Goal: Task Accomplishment & Management: Manage account settings

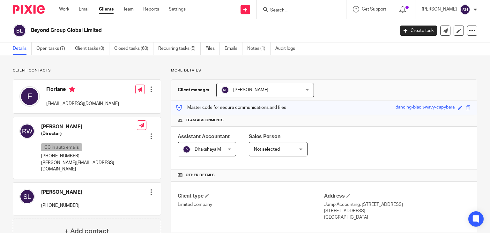
click at [273, 11] on input "Search" at bounding box center [297, 11] width 57 height 6
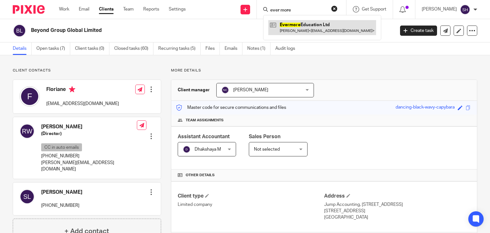
type input "ever more"
click at [292, 24] on link at bounding box center [322, 27] width 108 height 15
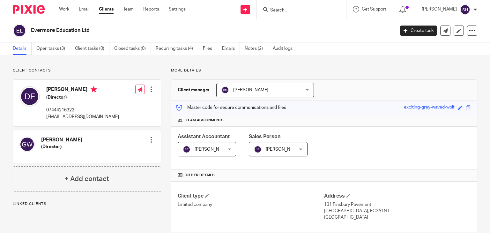
click at [117, 21] on div "Evermore Education Ltd Create task Update from Companies House Export data Merg…" at bounding box center [245, 30] width 490 height 23
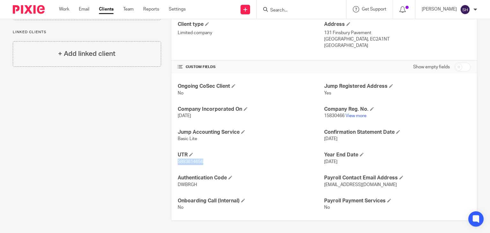
drag, startPoint x: 175, startPoint y: 160, endPoint x: 220, endPoint y: 161, distance: 45.0
click at [220, 161] on div "Ongoing CoSec Client No Jump Registered Address Yes Company Incorporated On [DA…" at bounding box center [323, 146] width 305 height 147
copy span "5893614656"
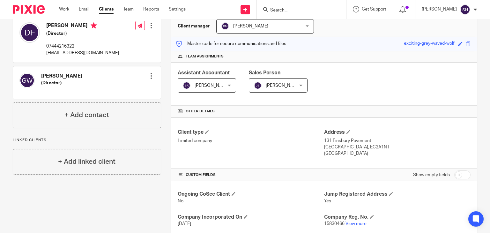
scroll to position [0, 0]
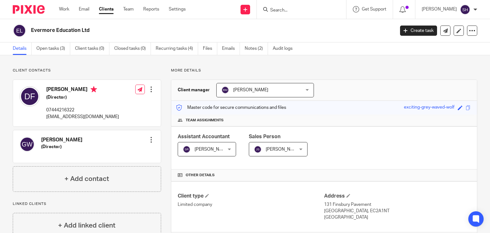
drag, startPoint x: 30, startPoint y: 32, endPoint x: 57, endPoint y: 24, distance: 28.7
click at [127, 30] on div "Evermore Education Ltd" at bounding box center [201, 30] width 377 height 13
copy h2 "Evermore Education Ltd"
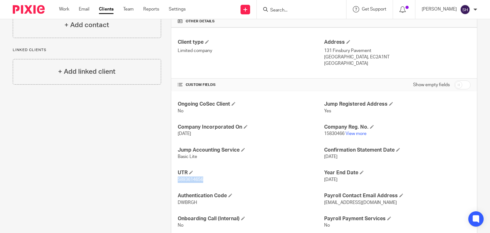
scroll to position [159, 0]
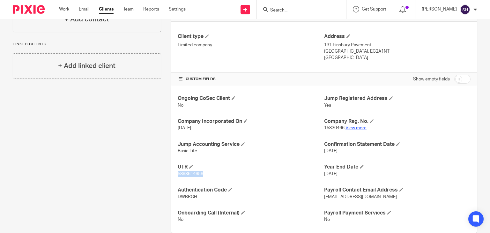
click at [349, 127] on link "View more" at bounding box center [355, 128] width 21 height 4
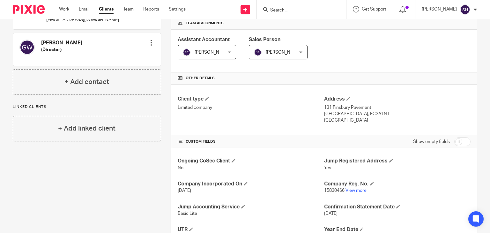
scroll to position [172, 0]
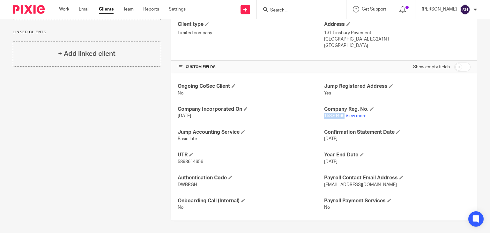
drag, startPoint x: 341, startPoint y: 114, endPoint x: 321, endPoint y: 116, distance: 20.8
click at [324, 116] on p "15830466 View more" at bounding box center [397, 116] width 146 height 6
copy span "15830466"
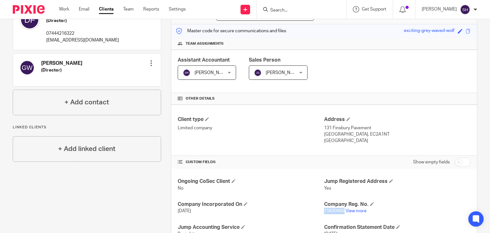
scroll to position [0, 0]
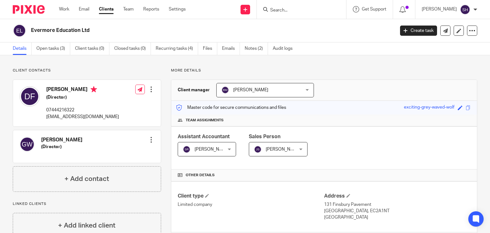
click at [131, 6] on div "Work Email Clients Team Reports Settings Work Email Clients Team Reports Settin…" at bounding box center [124, 9] width 143 height 19
click at [131, 9] on link "Team" at bounding box center [128, 9] width 11 height 6
click at [128, 9] on link "Team" at bounding box center [128, 9] width 11 height 6
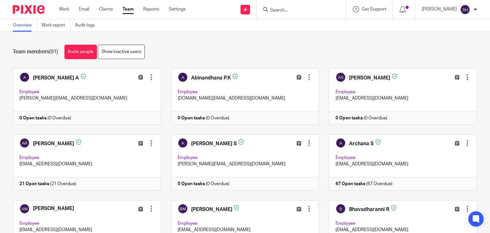
click at [79, 53] on link "Invite people" at bounding box center [80, 52] width 33 height 14
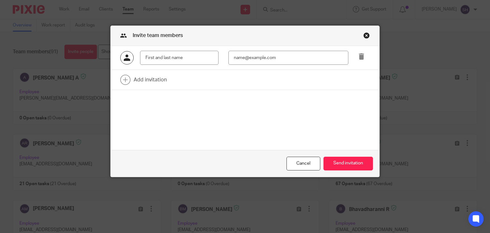
click at [177, 60] on input "text" at bounding box center [179, 58] width 78 height 14
click at [248, 56] on input "email" at bounding box center [288, 58] width 120 height 14
click at [189, 59] on input "Ulaganathan" at bounding box center [179, 58] width 78 height 14
click at [195, 58] on input "Ulaganathan Parvatharajan" at bounding box center [179, 58] width 78 height 14
click at [187, 57] on input "Ulaganathan Parvatharajan" at bounding box center [179, 58] width 78 height 14
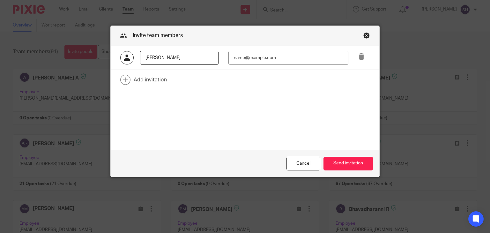
click at [203, 57] on input "Ulaganathan Parvatharajan" at bounding box center [179, 58] width 78 height 14
type input "Ulaganathan Parvatharajan"
click at [267, 55] on input "email" at bounding box center [288, 58] width 120 height 14
click at [281, 53] on input "email" at bounding box center [288, 58] width 120 height 14
type input "ulaganathan@riseaccounting.co.uk"
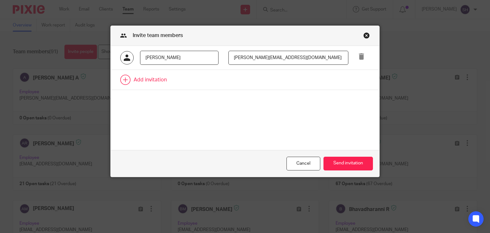
click at [296, 77] on link at bounding box center [245, 80] width 269 height 20
click at [244, 62] on input "ulaganathan@riseaccounting.co.uk" at bounding box center [288, 58] width 120 height 14
click at [361, 80] on icon at bounding box center [361, 80] width 6 height 6
click at [351, 165] on button "Send invitation" at bounding box center [347, 164] width 49 height 14
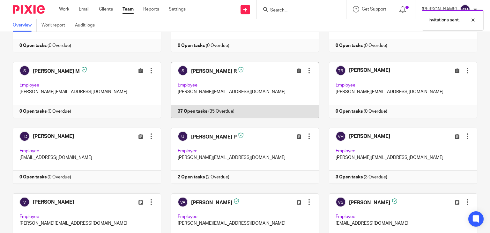
scroll to position [1775, 0]
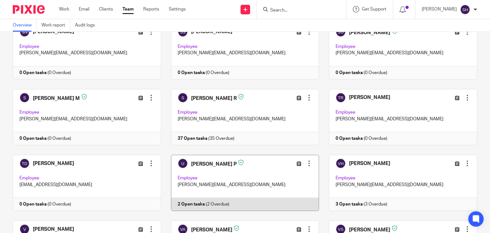
click at [306, 160] on div at bounding box center [309, 163] width 6 height 6
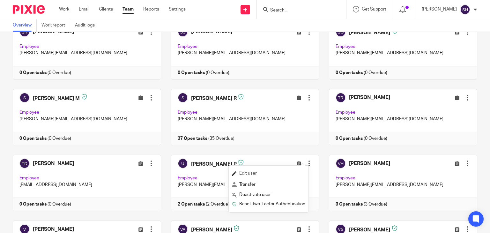
click at [246, 175] on span "Edit user" at bounding box center [248, 173] width 18 height 4
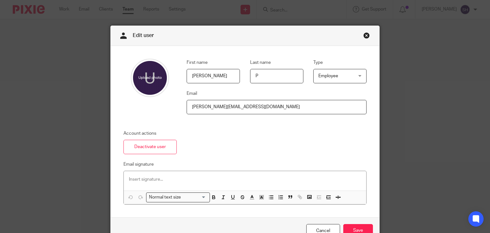
click at [224, 104] on input "ulaganathan@jumpaccounting.co.uk" at bounding box center [277, 107] width 180 height 14
click at [195, 110] on input "ulaganathan@riseaccounting.co.uk" at bounding box center [277, 107] width 180 height 14
click at [228, 112] on input "ulaganathan@riseaccounting.co.uk" at bounding box center [277, 107] width 180 height 14
click at [265, 108] on input "ulaganathan@riseaccounting.co.uk" at bounding box center [277, 107] width 180 height 14
click at [281, 107] on input "ulaganathan@riseaccounting.co.uk" at bounding box center [277, 107] width 180 height 14
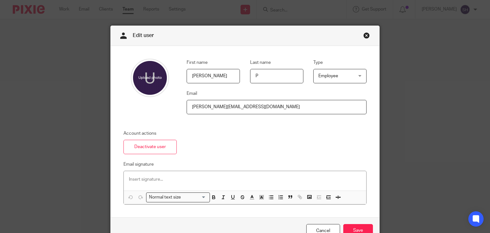
type input "ulaganathan@riseaccounting.co.uk"
click at [140, 177] on p at bounding box center [245, 179] width 232 height 6
click at [273, 100] on input "ulaganathan@riseaccounting.co.uk" at bounding box center [277, 107] width 180 height 14
click at [225, 67] on fieldset "First name Ulaganathan" at bounding box center [208, 71] width 63 height 25
drag, startPoint x: 263, startPoint y: 72, endPoint x: 326, endPoint y: 69, distance: 63.5
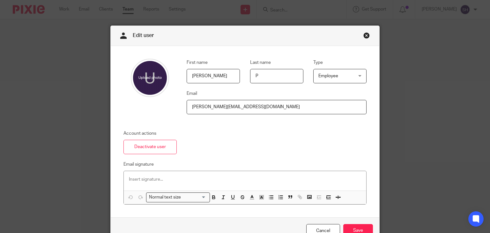
click at [263, 72] on input "P" at bounding box center [276, 76] width 53 height 14
click at [335, 69] on span "Employee" at bounding box center [337, 75] width 38 height 13
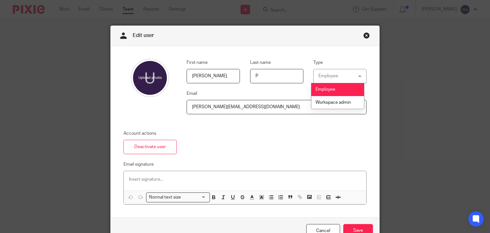
click at [346, 85] on li "Employee" at bounding box center [337, 89] width 53 height 13
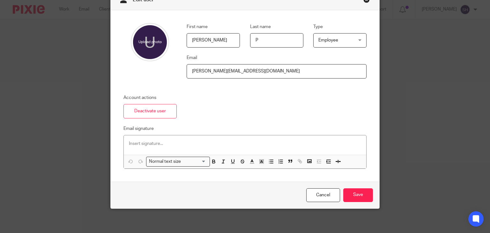
scroll to position [36, 0]
click at [355, 191] on input "Save" at bounding box center [358, 195] width 30 height 14
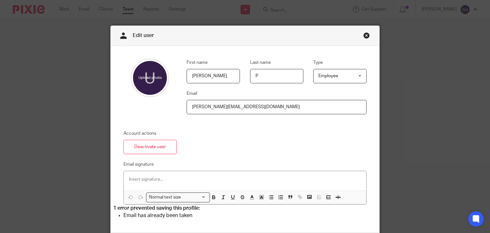
scroll to position [51, 0]
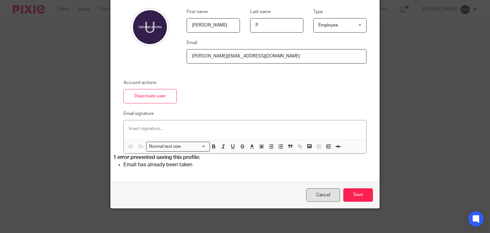
click at [315, 195] on link "Cancel" at bounding box center [323, 195] width 34 height 14
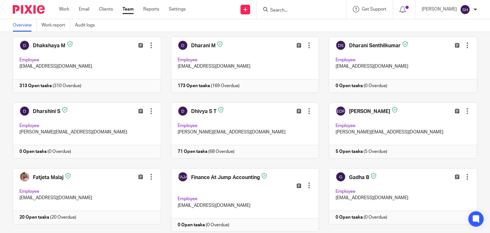
scroll to position [223, 0]
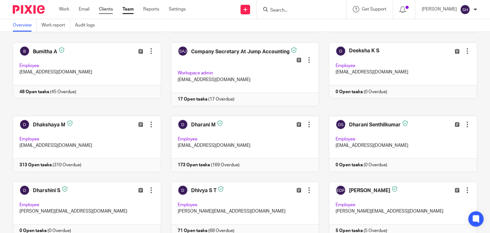
click at [107, 9] on link "Clients" at bounding box center [106, 9] width 14 height 6
click at [472, 11] on div "[PERSON_NAME]" at bounding box center [448, 9] width 55 height 10
click at [460, 23] on li "My profile" at bounding box center [452, 25] width 42 height 9
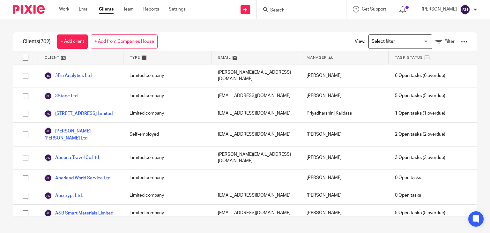
click at [476, 7] on div "[PERSON_NAME]" at bounding box center [448, 9] width 55 height 10
click at [459, 24] on span "My profile" at bounding box center [450, 25] width 20 height 4
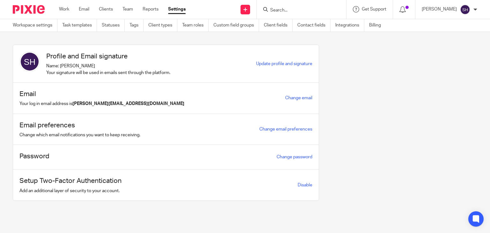
click at [117, 156] on div "Password Change password" at bounding box center [165, 157] width 305 height 25
click at [231, 157] on div "Password Change password" at bounding box center [165, 157] width 305 height 25
click at [280, 157] on link "Change password" at bounding box center [294, 157] width 36 height 4
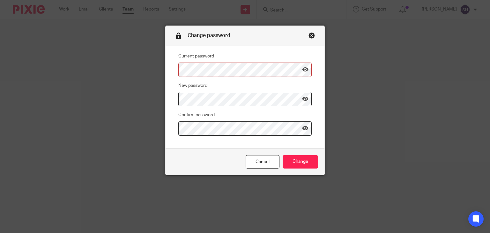
click at [310, 36] on link "Close this dialog window" at bounding box center [311, 36] width 6 height 9
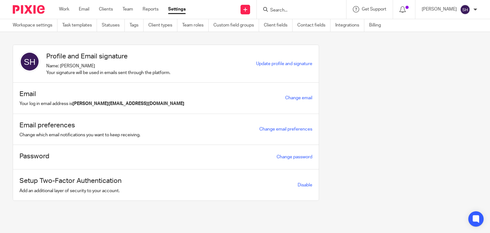
click at [389, 101] on div "Profile and Email signature Name: Sanjana Hariharan Your signature will be used…" at bounding box center [240, 127] width 474 height 165
click at [281, 8] on input "Search" at bounding box center [297, 11] width 57 height 6
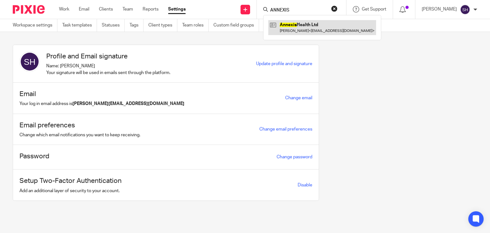
type input "ANNEXIS"
click at [316, 28] on link at bounding box center [322, 27] width 108 height 15
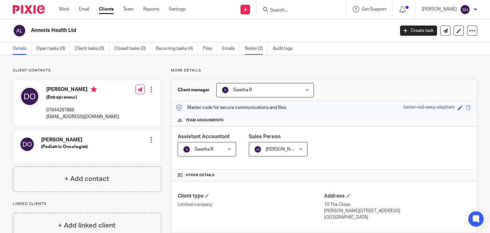
click at [257, 46] on link "Notes (2)" at bounding box center [256, 48] width 23 height 12
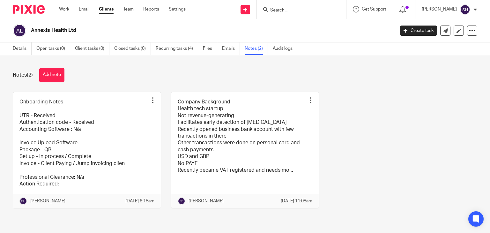
scroll to position [18, 0]
drag, startPoint x: 104, startPoint y: 143, endPoint x: 395, endPoint y: 134, distance: 291.6
click at [104, 143] on link at bounding box center [87, 150] width 148 height 116
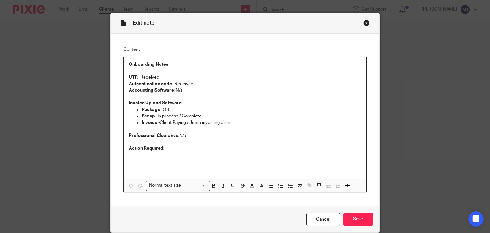
scroll to position [37, 0]
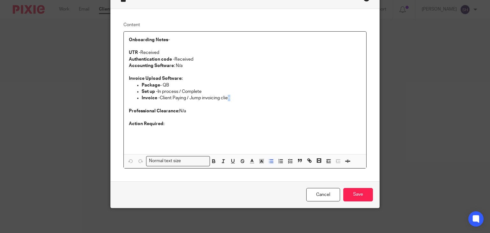
click at [227, 97] on p "Invoice - Client Paying / Jump invoicing clien" at bounding box center [252, 98] width 220 height 6
click at [229, 99] on p "Invoice - Client Paying / Jump invoicing clien" at bounding box center [252, 98] width 220 height 6
click at [233, 95] on p "Invoice - Client Paying / Jump invoicing clien" at bounding box center [252, 98] width 220 height 6
click at [317, 194] on link "Cancel" at bounding box center [323, 195] width 34 height 14
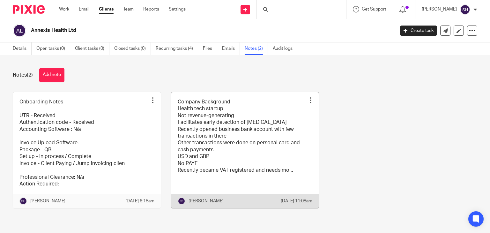
scroll to position [18, 0]
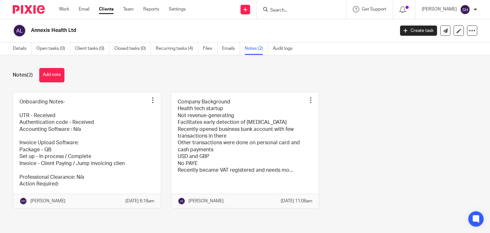
click at [281, 10] on input "Search" at bounding box center [297, 11] width 57 height 6
paste input "Beyond Group Global Limited"
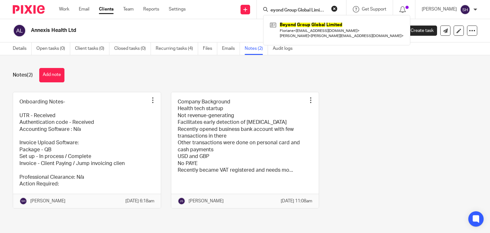
type input "Beyond Group Global Limited"
click at [332, 8] on button "reset" at bounding box center [334, 8] width 6 height 6
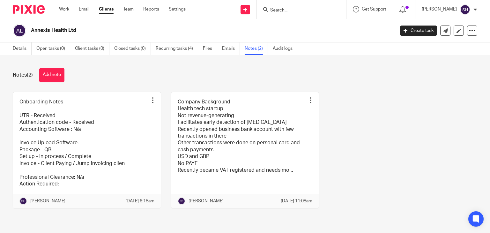
click at [275, 13] on form at bounding box center [303, 9] width 68 height 8
click at [275, 8] on input "Search" at bounding box center [297, 11] width 57 height 6
paste input "Beyond Group Global Limited"
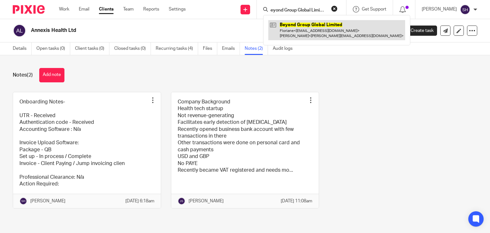
type input "Beyond Group Global Limited"
click at [295, 33] on link at bounding box center [336, 30] width 137 height 20
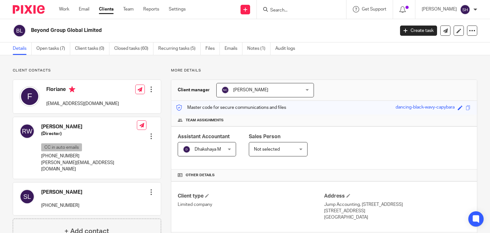
click at [284, 7] on form at bounding box center [303, 9] width 68 height 8
click at [284, 10] on input "Search" at bounding box center [297, 11] width 57 height 6
paste input "Bevan Health Limited"
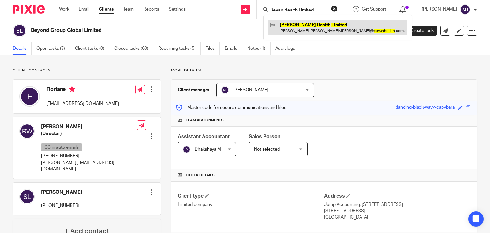
type input "Bevan Health Limited"
click at [302, 29] on link at bounding box center [337, 27] width 139 height 15
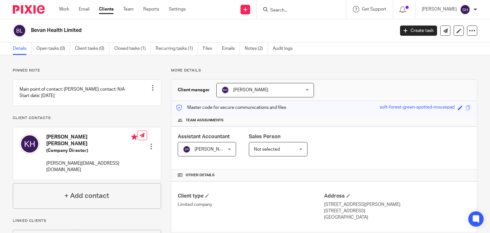
click at [278, 11] on input "Search" at bounding box center [297, 11] width 57 height 6
paste input "Billions Health Ltd"
type input "Billions Health Ltd"
click button "submit" at bounding box center [0, 0] width 0 height 0
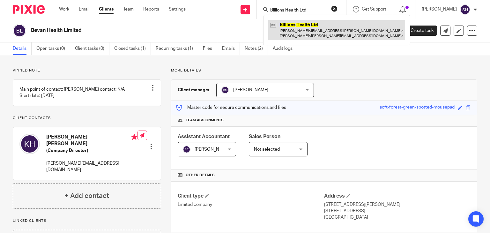
click at [309, 32] on link at bounding box center [336, 30] width 137 height 20
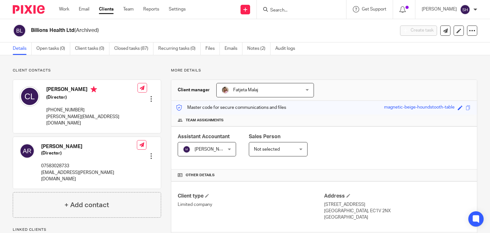
click at [275, 9] on input "Search" at bounding box center [297, 11] width 57 height 6
paste input "Biospan Limited"
type input "Biospan Limited"
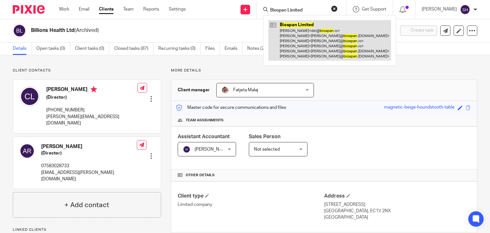
click at [300, 39] on link at bounding box center [329, 40] width 123 height 40
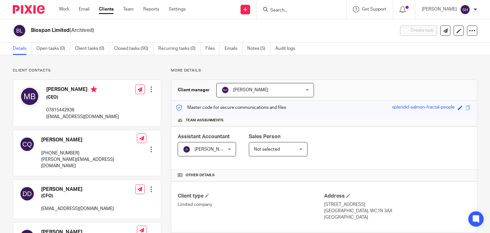
click at [346, 201] on p "[STREET_ADDRESS]" at bounding box center [397, 204] width 146 height 6
click at [283, 6] on form at bounding box center [303, 9] width 68 height 8
click at [283, 12] on input "Search" at bounding box center [297, 11] width 57 height 6
paste input "Blue Cave Property Limited"
type input "Blue Cave Property Limited"
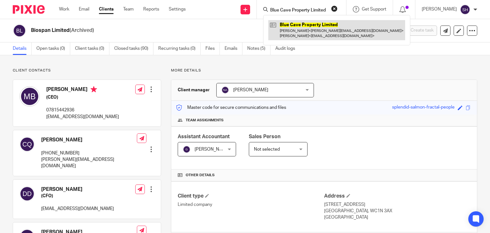
click at [331, 28] on link at bounding box center [336, 30] width 137 height 20
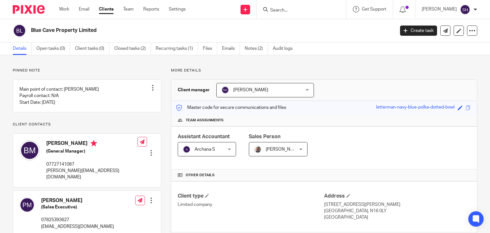
click at [352, 209] on p "London, N16 0LY" at bounding box center [397, 211] width 146 height 6
click at [299, 10] on input "Search" at bounding box center [297, 11] width 57 height 6
paste input "Cheers Smart Technology Ltd"
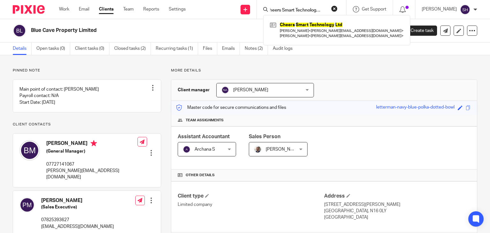
type input "Cheers Smart Technology Ltd"
drag, startPoint x: 313, startPoint y: 24, endPoint x: 219, endPoint y: 2, distance: 97.1
click at [313, 24] on link at bounding box center [336, 30] width 137 height 20
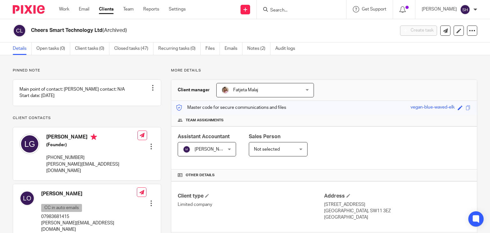
click at [292, 8] on input "Search" at bounding box center [297, 11] width 57 height 6
paste input "Consult Lilac Ltd"
type input "Consult Lilac Ltd"
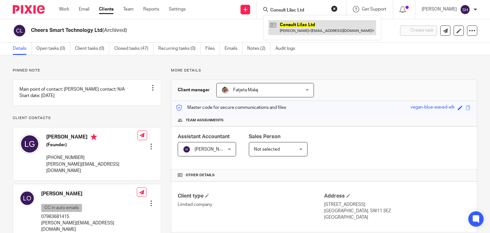
click at [313, 32] on link at bounding box center [322, 27] width 108 height 15
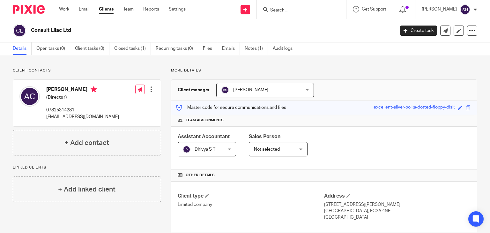
click at [291, 10] on input "Search" at bounding box center [297, 11] width 57 height 6
paste input "Deluxe Competitions Cumbria Ltd"
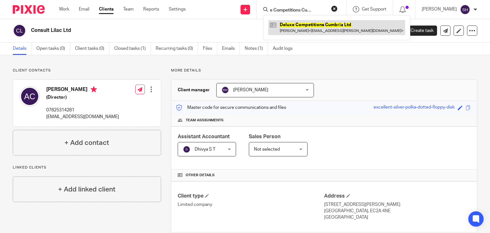
type input "Deluxe Competitions Cumbria Ltd"
click at [304, 26] on link at bounding box center [336, 27] width 137 height 15
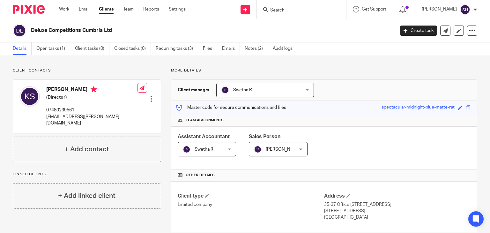
click at [284, 11] on input "Search" at bounding box center [297, 11] width 57 height 6
paste input "[PERSON_NAME] Limited"
type input "[PERSON_NAME] Limited"
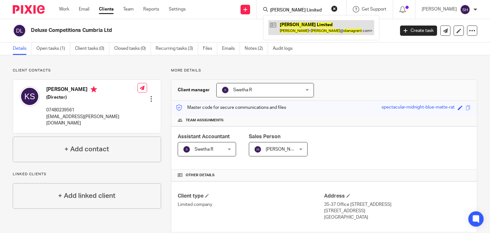
click at [294, 25] on link at bounding box center [321, 27] width 106 height 15
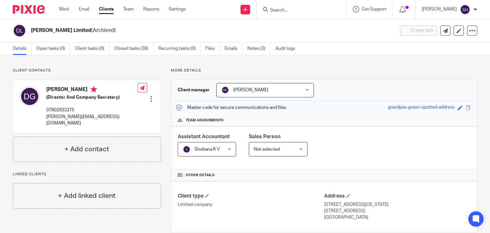
click at [282, 8] on input "Search" at bounding box center [297, 11] width 57 height 6
paste input "Digita Bionic Ltd"
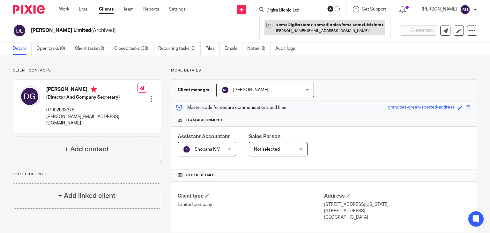
type input "Digita Bionic Ltd"
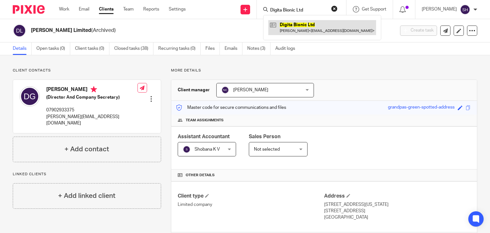
click at [284, 28] on link at bounding box center [322, 27] width 108 height 15
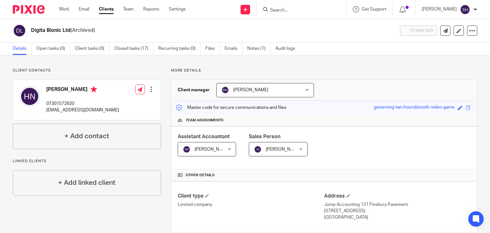
click at [283, 4] on div at bounding box center [301, 9] width 89 height 19
click at [279, 8] on input "Search" at bounding box center [297, 11] width 57 height 6
paste input "Doctor Little Limited"
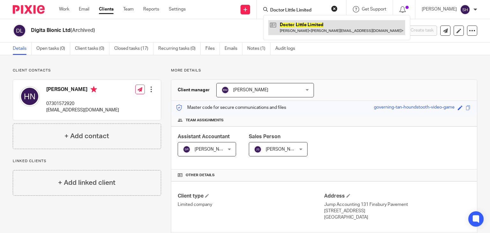
type input "Doctor Little Limited"
click at [300, 23] on link at bounding box center [336, 27] width 137 height 15
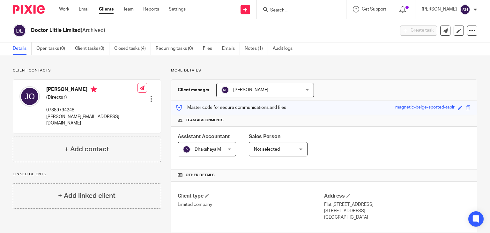
click at [281, 7] on form at bounding box center [303, 9] width 68 height 8
click at [294, 8] on input "Search" at bounding box center [297, 11] width 57 height 6
paste input "Domuslink Limited"
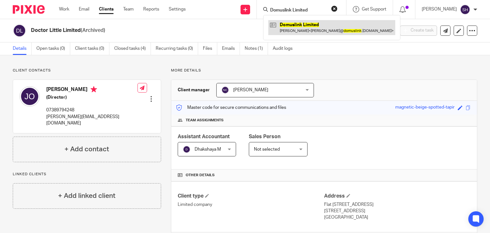
type input "Domuslink Limited"
click at [313, 23] on link at bounding box center [331, 27] width 127 height 15
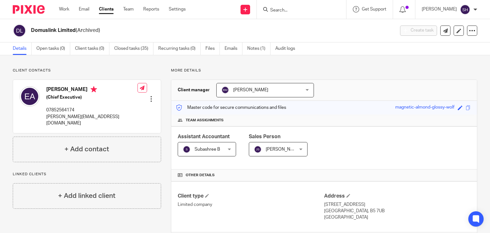
click at [283, 4] on div at bounding box center [301, 9] width 89 height 19
click at [285, 11] on input "Search" at bounding box center [297, 11] width 57 height 6
paste input "Dream Team Eventz Uk Limited"
type input "Dream Team Eventz Uk Limited"
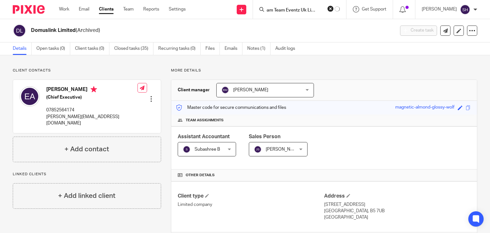
click button "submit" at bounding box center [0, 0] width 0 height 0
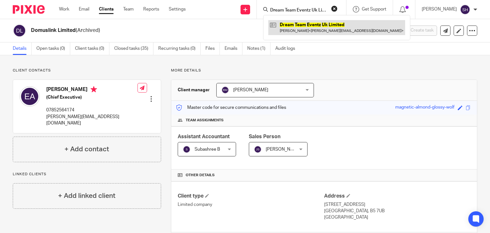
click at [285, 30] on link at bounding box center [336, 27] width 137 height 15
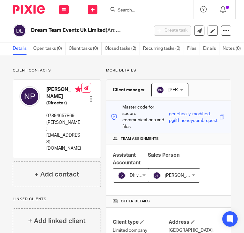
click at [122, 11] on input "Search" at bounding box center [145, 11] width 57 height 6
paste input "Ducaris Consulting Ltd"
type input "Ducaris Consulting Ltd"
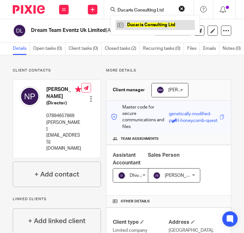
click at [145, 22] on link at bounding box center [154, 25] width 79 height 10
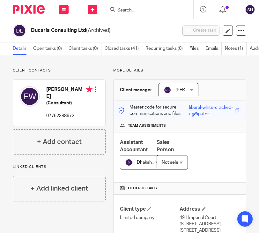
click at [132, 9] on input "Search" at bounding box center [145, 11] width 57 height 6
paste input "Ecomint Ltd"
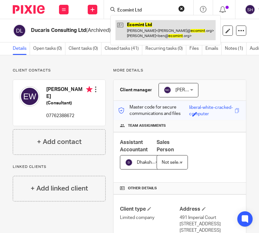
type input "Ecomint Ltd"
click at [144, 21] on link at bounding box center [165, 30] width 100 height 20
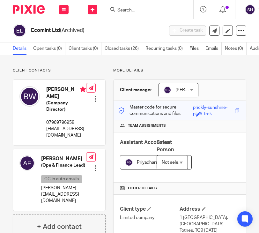
click at [123, 11] on input "Search" at bounding box center [145, 11] width 57 height 6
paste input "Eden [DEMOGRAPHIC_DATA] Ltd"
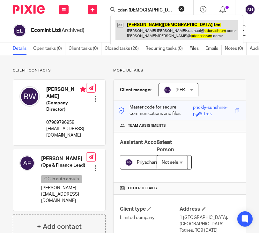
type input "Eden [DEMOGRAPHIC_DATA] Ltd"
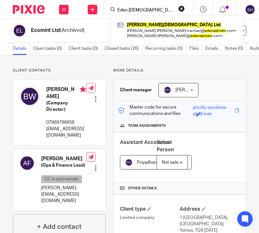
click at [156, 9] on input "Eden [DEMOGRAPHIC_DATA] Ltd" at bounding box center [145, 11] width 57 height 6
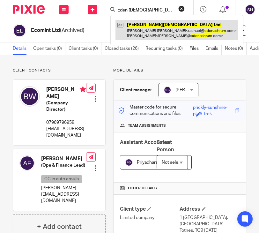
drag, startPoint x: 162, startPoint y: 29, endPoint x: 171, endPoint y: 30, distance: 8.6
click at [162, 29] on link at bounding box center [176, 30] width 123 height 20
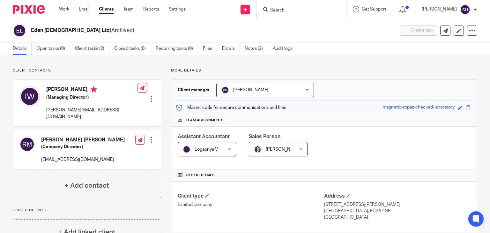
click at [259, 11] on input "Search" at bounding box center [297, 11] width 57 height 6
paste input "Emm Clothing Store Limited"
type input "Emm Clothing Store Limited"
click button "submit" at bounding box center [0, 0] width 0 height 0
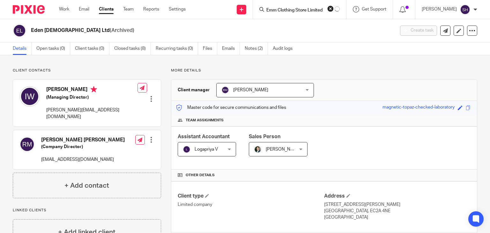
scroll to position [0, 0]
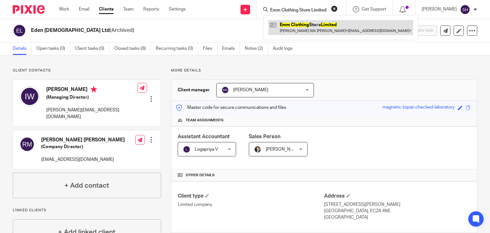
click at [259, 23] on link at bounding box center [340, 27] width 145 height 15
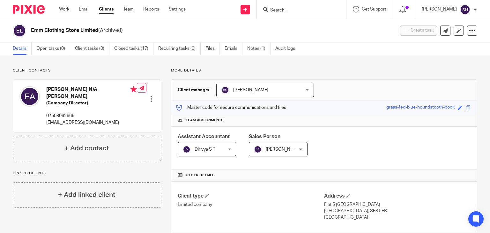
click at [278, 9] on input "Search" at bounding box center [297, 11] width 57 height 6
paste input "Epupp Limited"
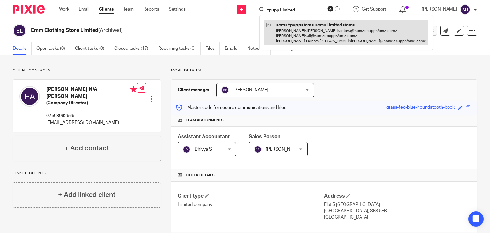
type input "Epupp Limited"
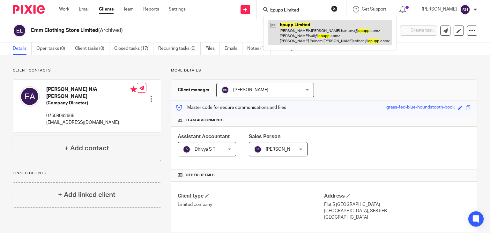
click at [295, 30] on link at bounding box center [329, 32] width 123 height 25
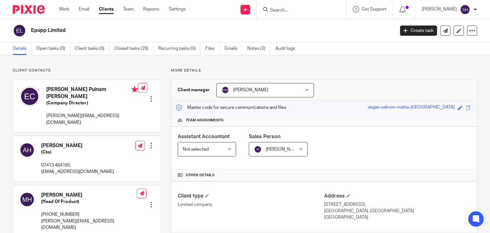
click at [279, 9] on input "Search" at bounding box center [297, 11] width 57 height 6
paste input "FitWith Ltd"
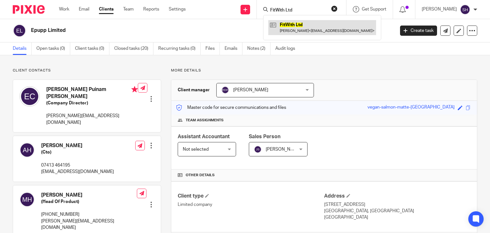
type input "FitWith Ltd"
click at [298, 26] on link at bounding box center [322, 27] width 108 height 15
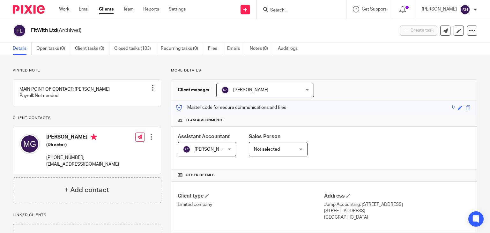
click at [285, 15] on div at bounding box center [301, 9] width 89 height 19
click at [282, 9] on input "Search" at bounding box center [297, 11] width 57 height 6
paste input "Functional Soda Co Limited"
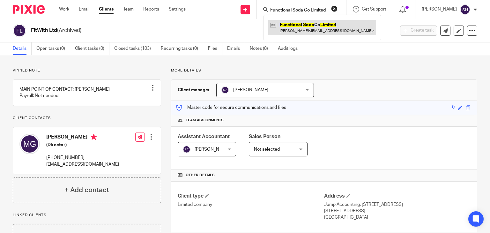
type input "Functional Soda Co Limited"
click at [287, 21] on link at bounding box center [322, 27] width 108 height 15
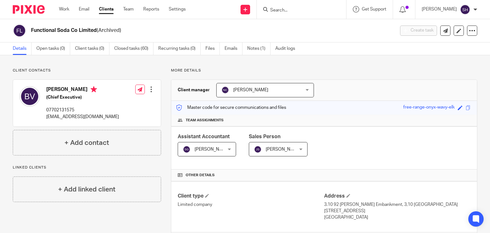
click at [293, 8] on input "Search" at bounding box center [297, 11] width 57 height 6
paste input "General Purpose Training Ltd"
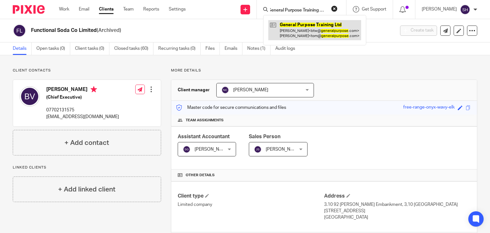
type input "General Purpose Training Ltd"
click at [293, 30] on link at bounding box center [314, 30] width 93 height 20
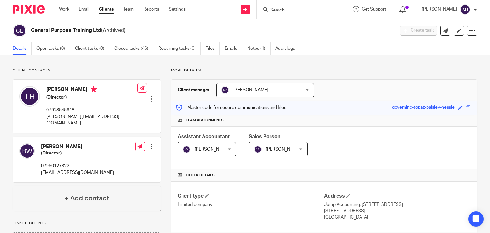
click at [305, 9] on input "Search" at bounding box center [297, 11] width 57 height 6
paste input "Hands In Limited"
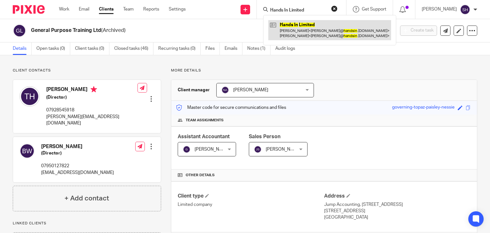
type input "Hands In Limited"
click at [303, 32] on link at bounding box center [329, 30] width 123 height 20
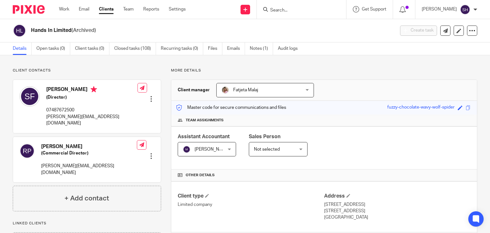
click at [273, 6] on form at bounding box center [303, 9] width 68 height 8
click at [274, 11] on input "Search" at bounding box center [297, 11] width 57 height 6
paste input "Heller Ltd"
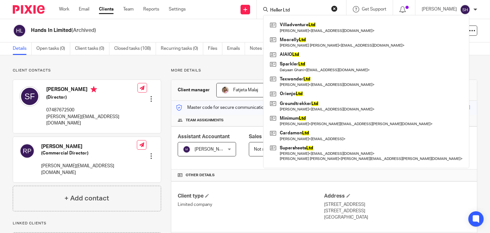
paste input "rcules Retail (Uk)"
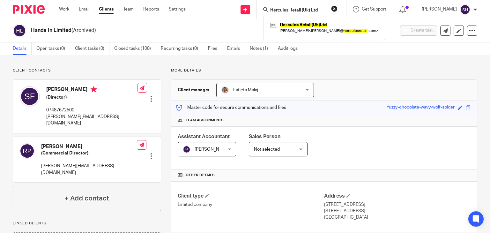
type input "Hercules Retail (Uk) Ltd"
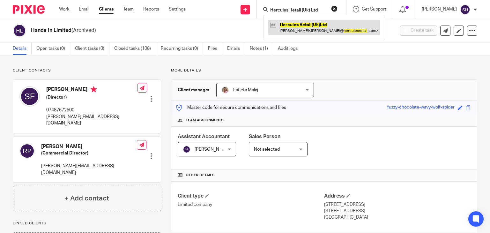
click at [313, 24] on link at bounding box center [324, 27] width 112 height 15
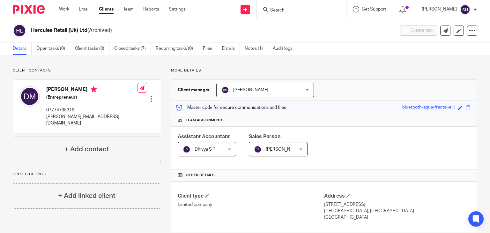
click at [279, 10] on input "Search" at bounding box center [297, 11] width 57 height 6
paste input "Innooova Limited"
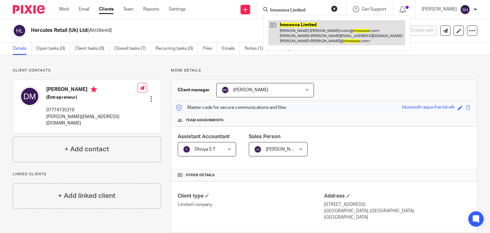
type input "Innooova Limited"
click at [308, 27] on link at bounding box center [336, 32] width 137 height 25
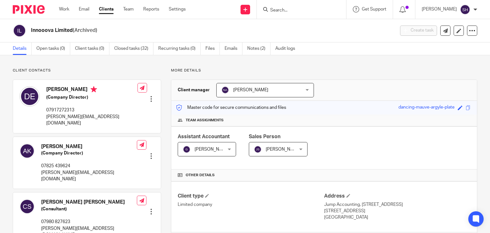
click at [281, 10] on input "Search" at bounding box center [297, 11] width 57 height 6
paste input "Invenirex Ltd"
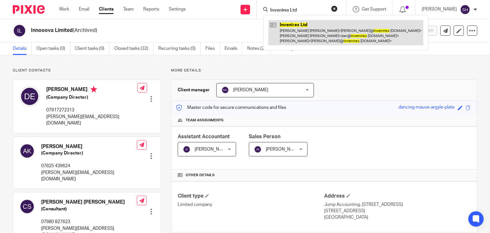
type input "Invenirex Ltd"
click at [295, 42] on link at bounding box center [345, 32] width 155 height 25
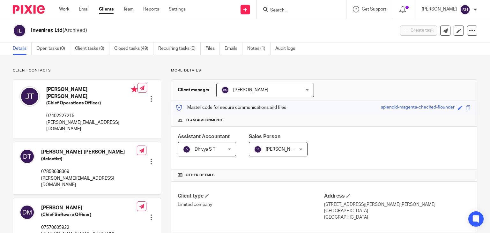
click at [282, 9] on input "Search" at bounding box center [297, 11] width 57 height 6
paste input "Lll & Co. Property Management Limited"
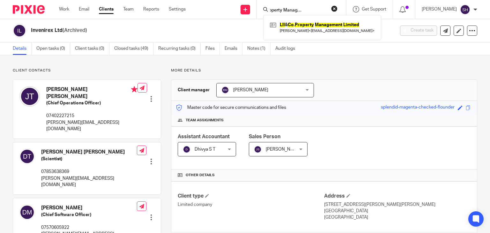
type input "Lll & Co. Property Management Limited"
click at [299, 17] on div "Lll & Co . Property Management Limited Lu Liu < lulu@lululiu-london.com >" at bounding box center [322, 27] width 118 height 25
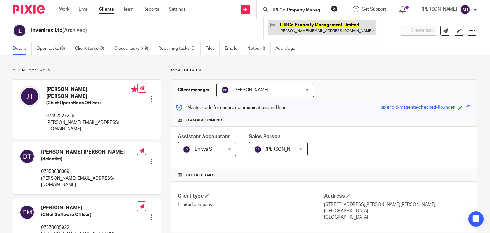
click at [301, 26] on link at bounding box center [322, 27] width 108 height 15
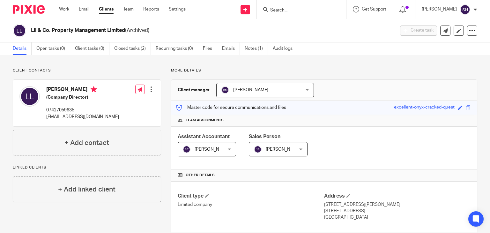
click at [272, 8] on input "Search" at bounding box center [297, 11] width 57 height 6
paste input "Module Incorporated Ltd"
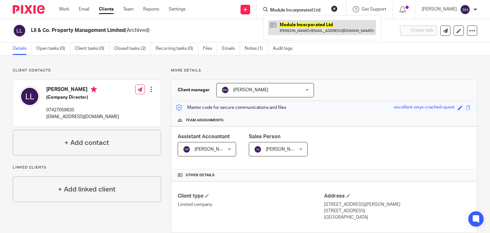
type input "Module Incorporated Ltd"
click at [280, 23] on link at bounding box center [322, 27] width 108 height 15
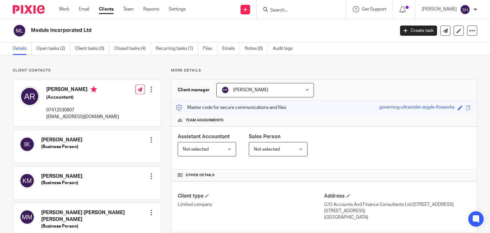
click at [274, 13] on input "Search" at bounding box center [297, 11] width 57 height 6
paste input "Momus AI Ltd"
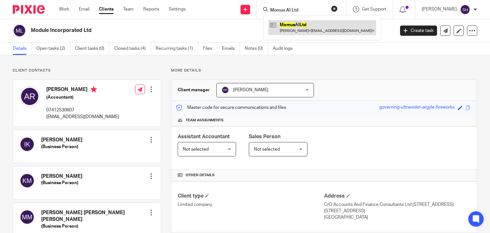
type input "Momus AI Ltd"
click at [281, 32] on link at bounding box center [322, 27] width 108 height 15
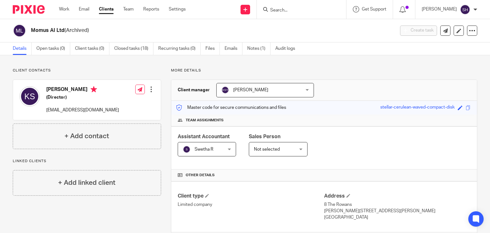
click at [289, 13] on input "Search" at bounding box center [297, 11] width 57 height 6
paste input "Peek Home Ltd"
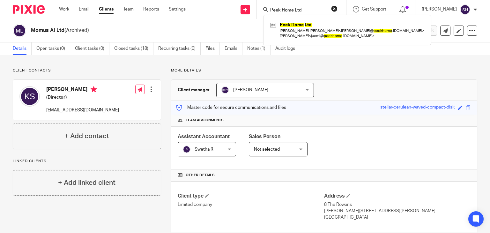
type input "Peek Home Ltd"
click at [317, 18] on div "Peek Home Ltd Roland John Terence Glancy < roland@ peekhome .co.uk > Jaemi Ann …" at bounding box center [347, 30] width 168 height 30
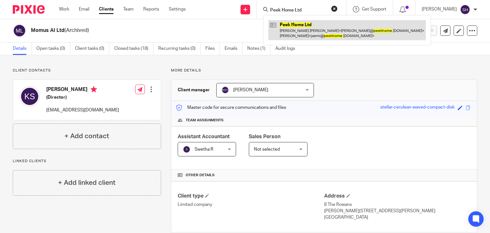
click at [313, 29] on link at bounding box center [347, 30] width 158 height 20
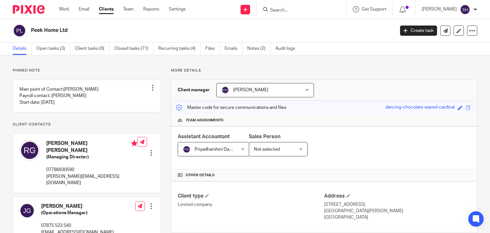
click at [277, 9] on input "Search" at bounding box center [297, 11] width 57 height 6
paste input "Plus App Holdings Limited"
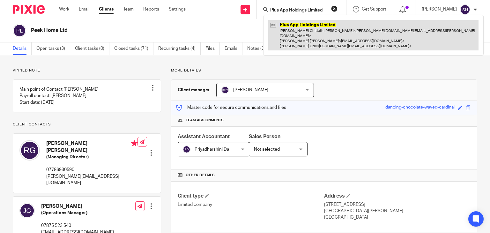
type input "Plus App Holdings Limited"
click at [284, 33] on link at bounding box center [373, 35] width 210 height 30
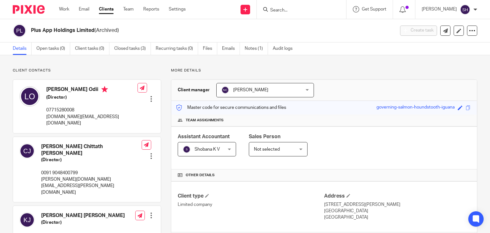
click at [286, 11] on input "Search" at bounding box center [297, 11] width 57 height 6
paste input "Quantum View Ltd"
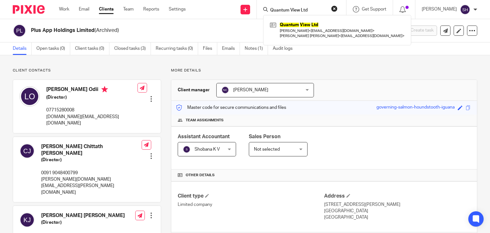
type input "Quantum View Ltd"
click at [299, 42] on div "Quantum View Ltd Darwyn Palenzuela < darwyn247@gmail.com > Ana Sofia Galante Da…" at bounding box center [337, 30] width 148 height 30
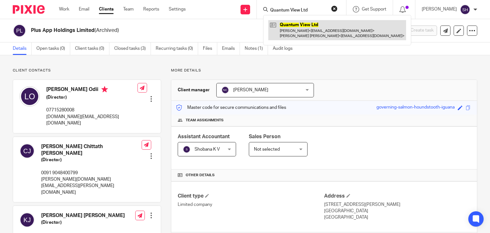
click at [299, 30] on link at bounding box center [337, 30] width 138 height 20
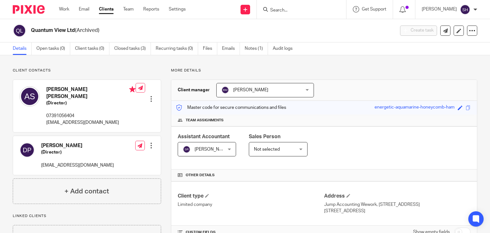
click at [302, 10] on input "Search" at bounding box center [297, 11] width 57 height 6
paste input "Railway Village Convenience Shop Ltd"
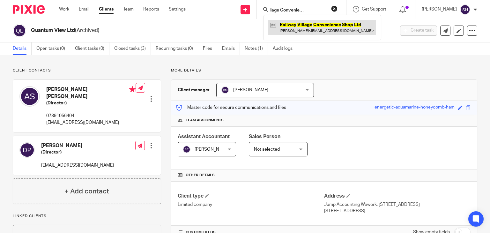
type input "Railway Village Convenience Shop Ltd"
click at [300, 33] on link at bounding box center [322, 27] width 108 height 15
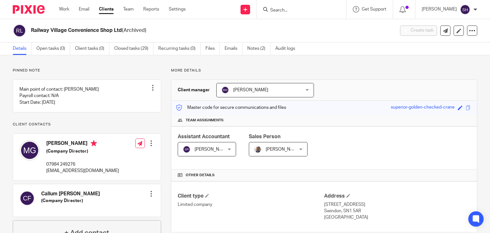
click at [287, 8] on input "Search" at bounding box center [297, 11] width 57 height 6
paste input "Seedford Partners IV SPV Ltd"
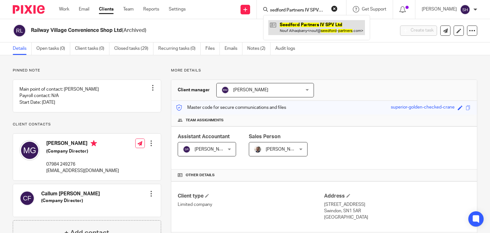
type input "Seedford Partners IV SPV Ltd"
click at [313, 26] on link at bounding box center [316, 27] width 97 height 15
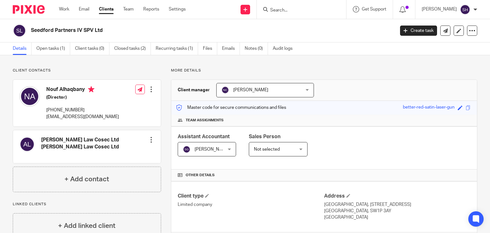
click at [277, 12] on input "Search" at bounding box center [297, 11] width 57 height 6
paste input "Slip Technology Limited"
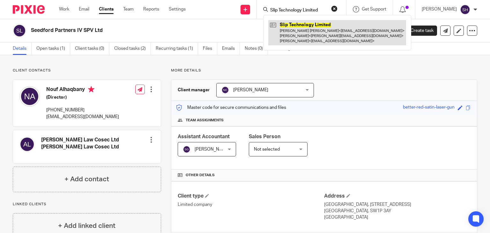
type input "Slip Technology Limited"
click at [282, 25] on link at bounding box center [337, 32] width 138 height 25
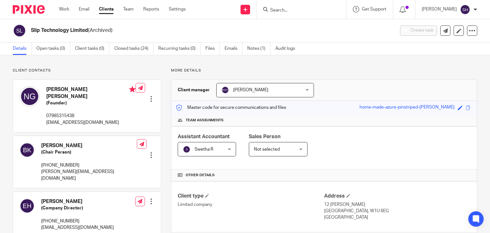
click at [281, 11] on input "Search" at bounding box center [297, 11] width 57 height 6
paste input "Social Match Play Ltd"
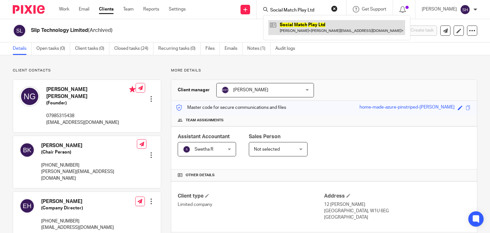
type input "Social Match Play Ltd"
click at [293, 28] on link at bounding box center [336, 27] width 137 height 15
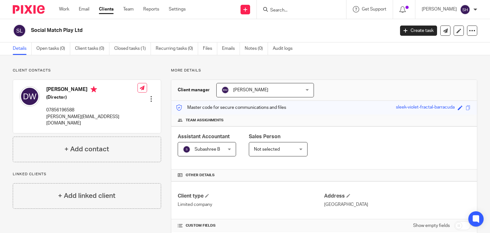
click at [281, 14] on div at bounding box center [301, 9] width 89 height 19
click at [279, 9] on input "Search" at bounding box center [297, 11] width 57 height 6
paste input "[PERSON_NAME] Limited"
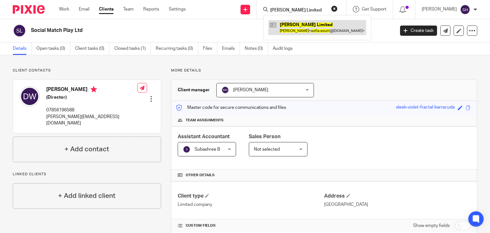
type input "Sofia Souiri Limited"
click at [285, 28] on link at bounding box center [317, 27] width 98 height 15
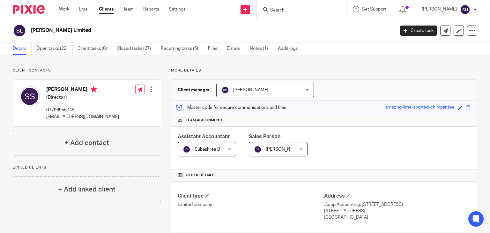
click at [275, 8] on input "Search" at bounding box center [297, 11] width 57 height 6
paste input "Solelyweb Limited"
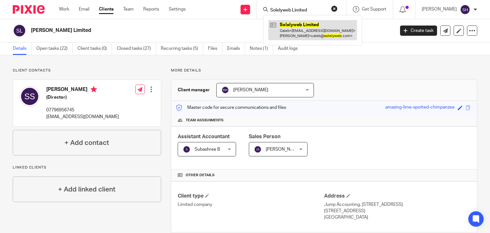
type input "Solelyweb Limited"
click at [292, 27] on link at bounding box center [312, 30] width 89 height 20
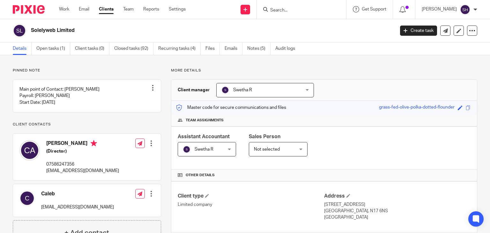
click at [282, 11] on input "Search" at bounding box center [297, 11] width 57 height 6
paste input "Spotlas App Limited"
type input "Spotlas App Limited"
click button "submit" at bounding box center [0, 0] width 0 height 0
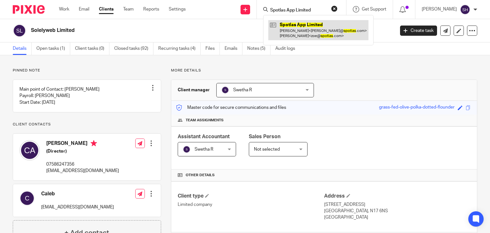
click at [287, 31] on link at bounding box center [318, 30] width 100 height 20
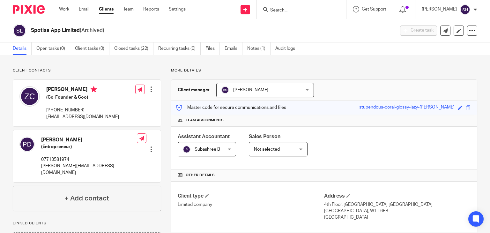
click at [272, 12] on input "Search" at bounding box center [297, 11] width 57 height 6
paste input "Spring Talent Ltd"
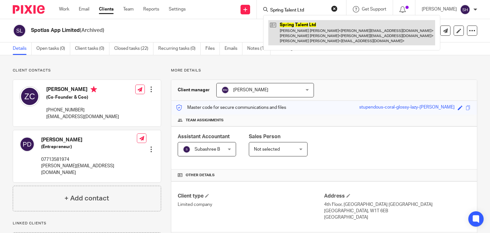
type input "Spring Talent Ltd"
click at [285, 27] on link at bounding box center [351, 32] width 167 height 25
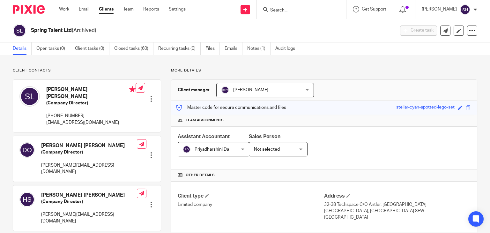
click at [284, 13] on input "Search" at bounding box center [297, 11] width 57 height 6
paste input "The Billboard Man Studio Limited"
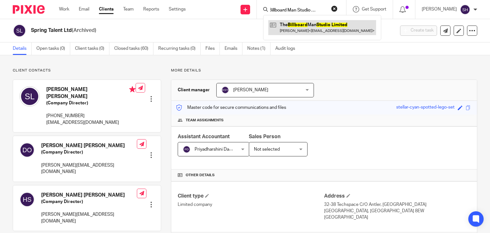
type input "The Billboard Man Studio Limited"
click at [294, 25] on link at bounding box center [322, 27] width 108 height 15
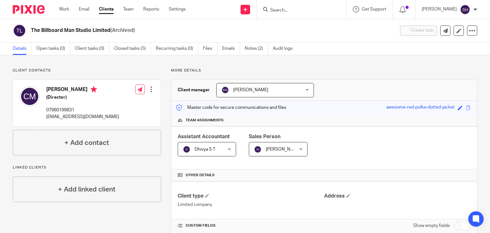
click at [285, 9] on input "Search" at bounding box center [297, 11] width 57 height 6
paste input "The Dental School Ltd"
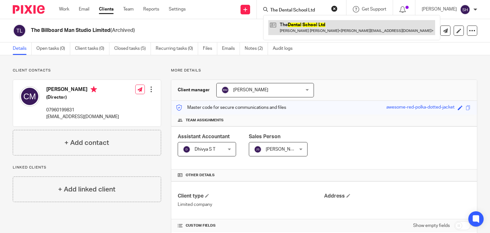
type input "The Dental School Ltd"
click at [292, 30] on link at bounding box center [351, 27] width 167 height 15
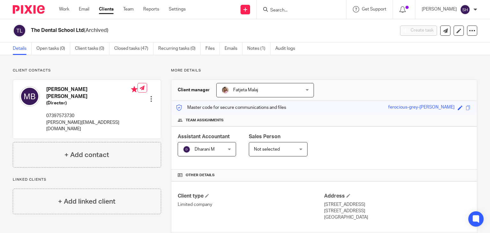
click at [295, 9] on input "Search" at bounding box center [297, 11] width 57 height 6
paste input "TNT Research Ltd"
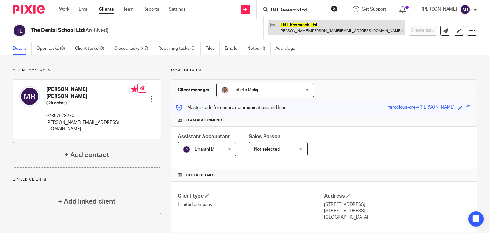
type input "TNT Research Ltd"
click at [292, 28] on link at bounding box center [336, 27] width 137 height 15
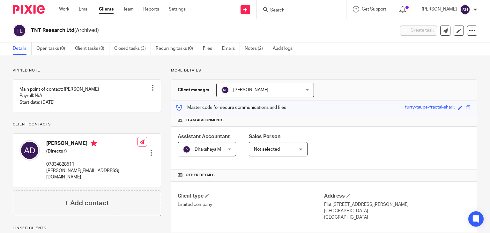
click at [279, 14] on div at bounding box center [301, 9] width 89 height 19
click at [280, 9] on input "Search" at bounding box center [297, 11] width 57 height 6
paste input "Touchdown Memorial Home For Horses Ltd"
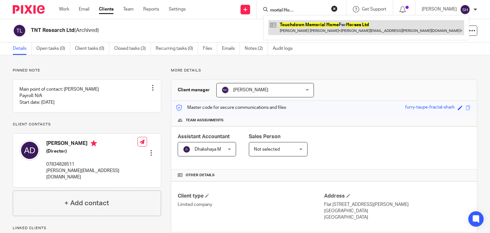
type input "Touchdown Memorial Home For Horses Ltd"
click at [281, 33] on link at bounding box center [366, 27] width 196 height 15
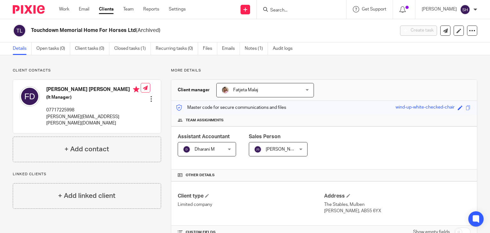
click at [277, 9] on input "Search" at bounding box center [297, 11] width 57 height 6
paste input "Twenty2 Sounds Ltd"
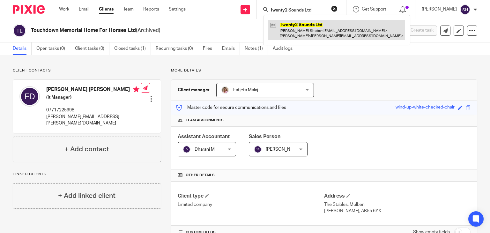
type input "Twenty2 Sounds Ltd"
click at [282, 25] on link at bounding box center [336, 30] width 137 height 20
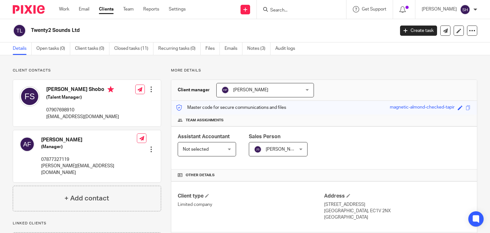
click at [278, 8] on input "Search" at bounding box center [297, 11] width 57 height 6
paste input "Underpay Ltd"
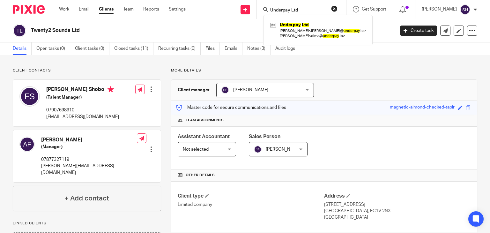
type input "Underpay Ltd"
click at [281, 19] on div "Underpay Ltd Melanie Asor < melanie@ underpay .io > Dmytro Tarasenko < dima@ un…" at bounding box center [317, 30] width 109 height 30
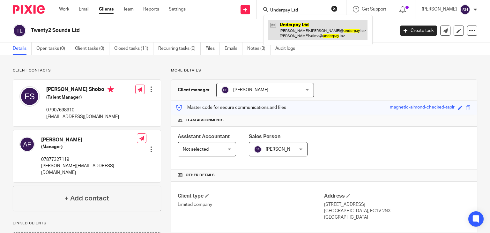
click at [283, 27] on link at bounding box center [317, 30] width 99 height 20
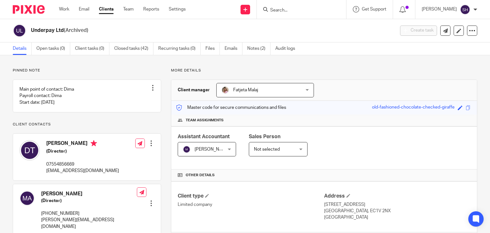
click at [273, 11] on input "Search" at bounding box center [297, 11] width 57 height 6
paste input "VIA Markets Limited"
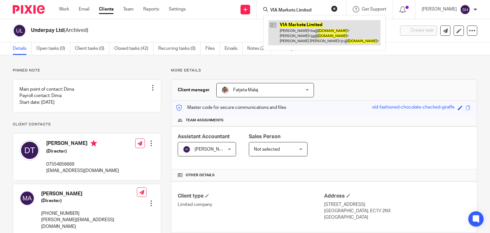
type input "VIA Markets Limited"
click at [268, 41] on link at bounding box center [324, 32] width 112 height 25
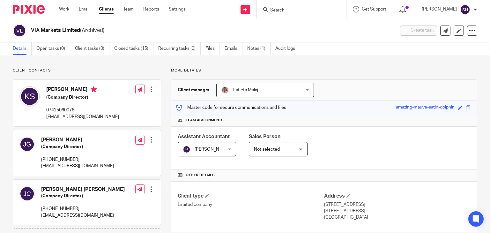
click at [275, 11] on input "Search" at bounding box center [297, 11] width 57 height 6
paste input "Yellow Software Limited"
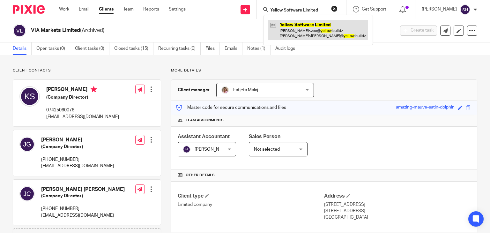
type input "Yellow Software Limited"
click at [325, 27] on link at bounding box center [317, 30] width 99 height 20
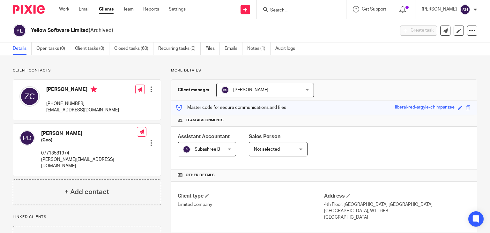
click at [288, 12] on input "Search" at bounding box center [297, 11] width 57 height 6
paste input "Zavo Ltd"
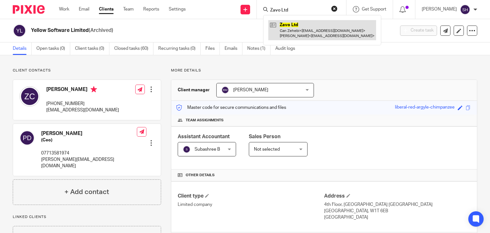
type input "Zavo Ltd"
click at [304, 24] on link at bounding box center [322, 30] width 108 height 20
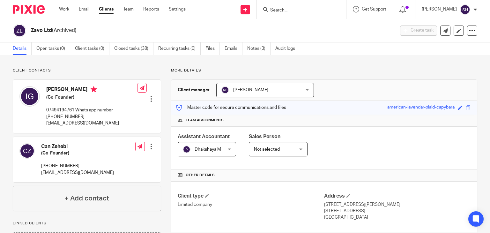
click at [289, 8] on input "Search" at bounding box center [297, 11] width 57 height 6
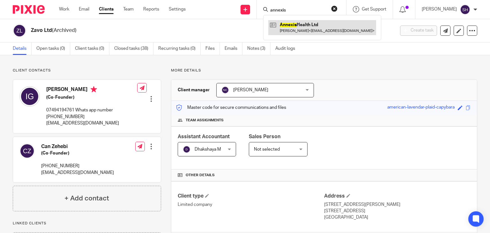
type input "annexis"
click at [286, 25] on link at bounding box center [322, 27] width 108 height 15
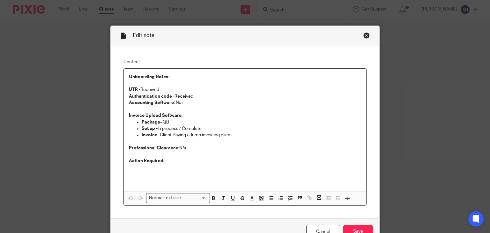
click at [186, 125] on p "Package - QB" at bounding box center [252, 122] width 220 height 6
click at [200, 128] on p "Set up - In process / Complete" at bounding box center [252, 128] width 220 height 6
drag, startPoint x: 200, startPoint y: 128, endPoint x: 178, endPoint y: 125, distance: 22.9
click at [178, 125] on p "Set up - In process / Complete" at bounding box center [252, 128] width 220 height 6
click at [233, 134] on p "Invoice - Client Paying / Jump invoicing clien" at bounding box center [252, 135] width 220 height 6
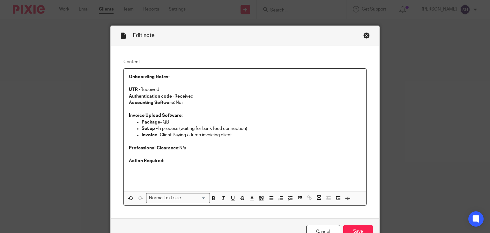
click at [193, 150] on p "Professional Clearance: N/a" at bounding box center [245, 148] width 232 height 6
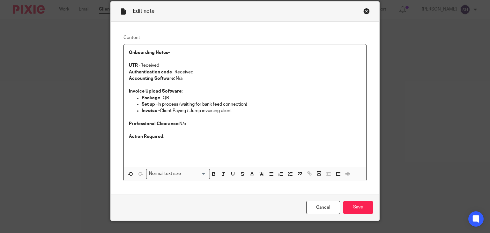
scroll to position [37, 0]
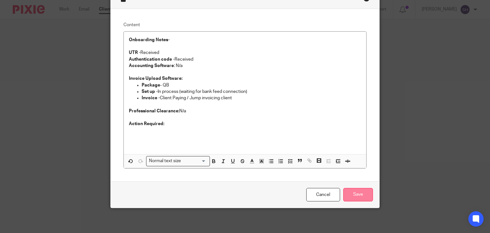
click at [352, 190] on input "Save" at bounding box center [358, 195] width 30 height 14
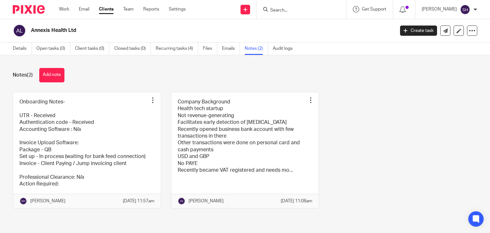
scroll to position [18, 0]
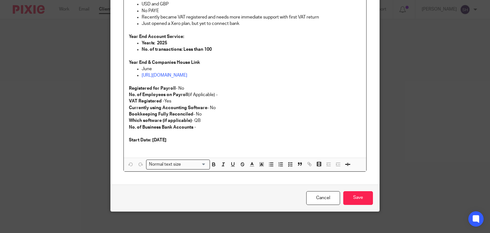
scroll to position [115, 0]
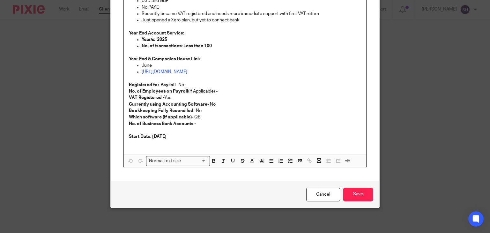
drag, startPoint x: 316, startPoint y: 187, endPoint x: 318, endPoint y: 181, distance: 5.3
click at [316, 186] on div "Cancel Save" at bounding box center [245, 194] width 269 height 27
click at [316, 197] on link "Cancel" at bounding box center [323, 194] width 34 height 14
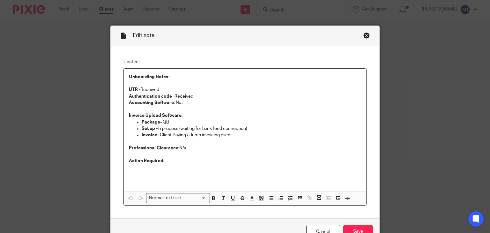
click at [147, 165] on p at bounding box center [245, 167] width 232 height 6
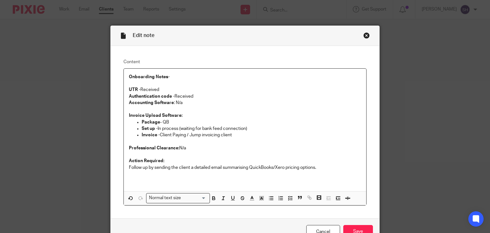
click at [147, 167] on p "Follow up by sending the client a detailed email summarising QuickBooks/Xero pr…" at bounding box center [245, 167] width 232 height 6
click at [350, 169] on p "Follow up with the client by sending the client a detailed email summarising Qu…" at bounding box center [245, 167] width 232 height 6
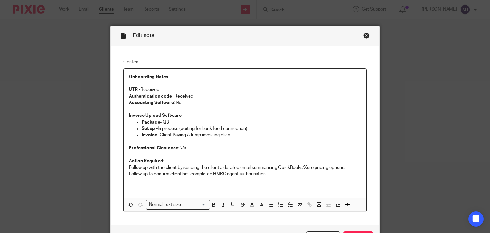
click at [129, 166] on p "Follow up with the client by sending the client a detailed email summarising Qu…" at bounding box center [245, 167] width 232 height 6
click at [265, 173] on p "Follow up to confirm client has completed HMRC agent authorisation." at bounding box center [245, 174] width 232 height 6
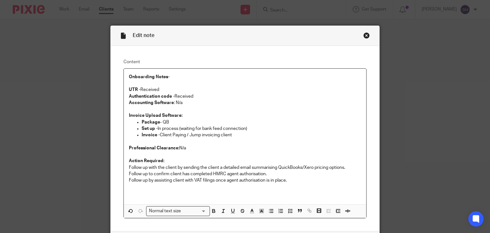
click at [295, 180] on p "Follow up by assisting client with VAT filings once agent authorisation is in p…" at bounding box center [245, 180] width 232 height 6
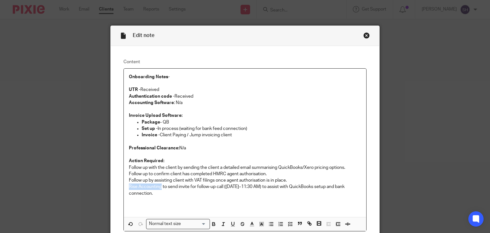
drag, startPoint x: 159, startPoint y: 187, endPoint x: 127, endPoint y: 184, distance: 32.4
click at [129, 184] on p "Rise Accounting to send invite for follow-up call (16th Oct, 11–11:30 AM) to as…" at bounding box center [245, 189] width 232 height 13
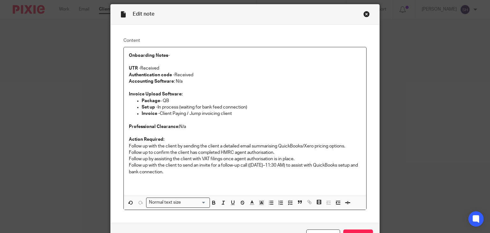
scroll to position [32, 0]
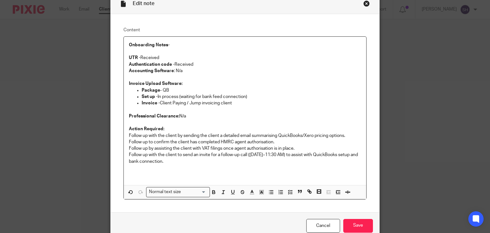
drag, startPoint x: 186, startPoint y: 161, endPoint x: 124, endPoint y: 135, distance: 67.2
click at [124, 135] on div "Onboarding Notes-   UTR - Received Authentication code - Received Accounting So…" at bounding box center [245, 111] width 243 height 149
click at [269, 192] on icon "button" at bounding box center [271, 192] width 6 height 6
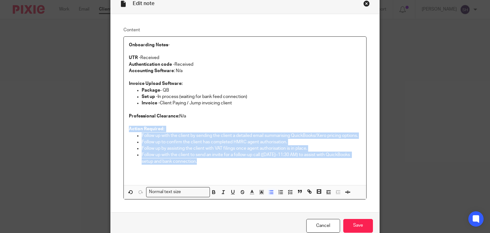
click at [233, 156] on p "Follow up with the client to send an invite for a follow-up call (16th Oct, 11–…" at bounding box center [252, 157] width 220 height 13
click at [270, 136] on p "Follow up with the client by sending the client a detailed email summarising Qu…" at bounding box center [252, 135] width 220 height 6
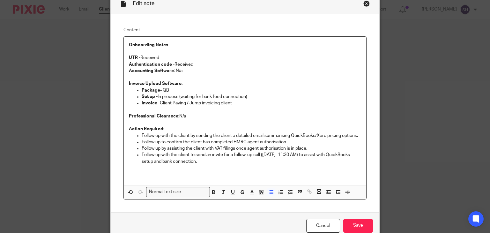
drag, startPoint x: 288, startPoint y: 140, endPoint x: 262, endPoint y: 136, distance: 25.8
click at [288, 140] on p "Follow up to confirm the client has completed HMRC agent authorisation." at bounding box center [252, 142] width 220 height 6
click at [306, 148] on p "Follow up by assisting the client with VAT filings once agent authorisation is …" at bounding box center [252, 148] width 220 height 6
click at [357, 224] on input "Save" at bounding box center [358, 226] width 30 height 14
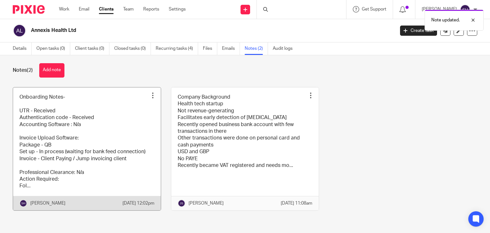
scroll to position [11, 0]
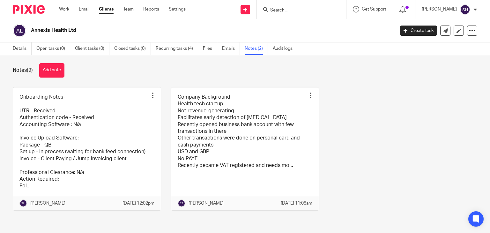
click at [358, 137] on div "Onboarding Notes- UTR - Received Authentication code - Received Accounting Soft…" at bounding box center [240, 153] width 474 height 133
click at [281, 8] on input "Search" at bounding box center [297, 11] width 57 height 6
paste input "Acquire Life Ltd"
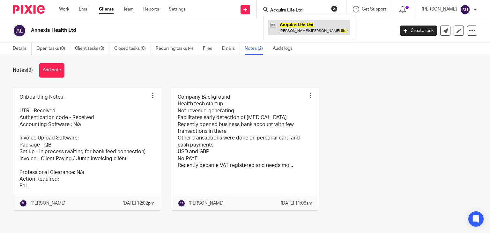
type input "Acquire Life Ltd"
click at [292, 32] on link at bounding box center [309, 27] width 82 height 15
click at [291, 27] on link at bounding box center [309, 27] width 82 height 15
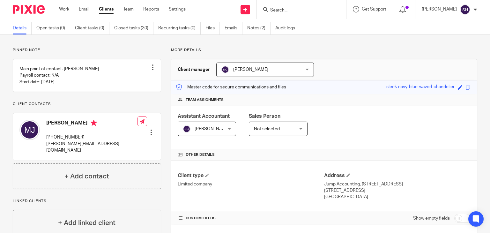
scroll to position [20, 0]
click at [286, 7] on form at bounding box center [303, 9] width 68 height 8
paste input "Bare Native Ltd"
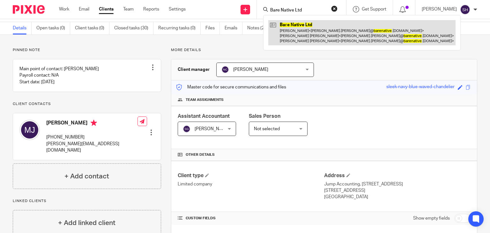
type input "Bare Native Ltd"
click at [297, 30] on link at bounding box center [361, 32] width 187 height 25
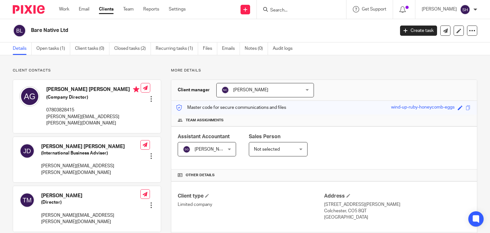
click at [164, 5] on div "Work Email Clients Team Reports Settings Work Email Clients Team Reports Settin…" at bounding box center [124, 9] width 143 height 19
click at [293, 5] on form at bounding box center [303, 9] width 68 height 8
click at [288, 10] on input "Search" at bounding box center [297, 11] width 57 height 6
paste input "Beyond Group Global Limited"
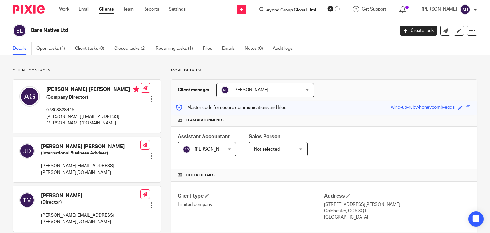
type input "Beyond Group Global Limited"
click button "submit" at bounding box center [0, 0] width 0 height 0
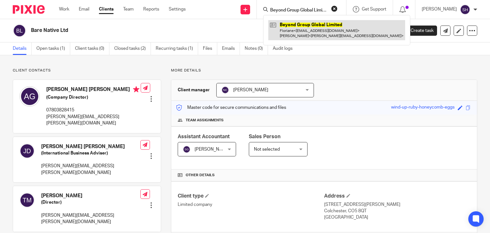
click at [302, 33] on link at bounding box center [336, 30] width 137 height 20
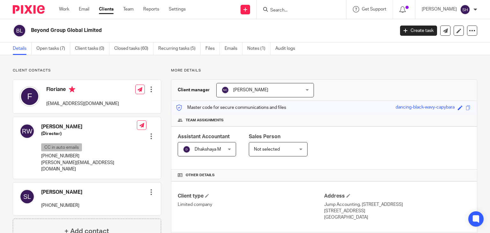
click at [469, 31] on icon at bounding box center [472, 30] width 6 height 6
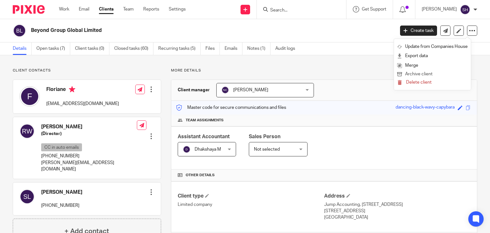
click at [417, 72] on button "Archive client" at bounding box center [432, 74] width 70 height 8
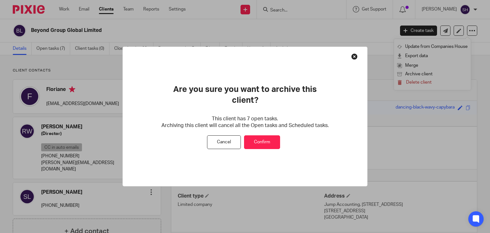
drag, startPoint x: 253, startPoint y: 134, endPoint x: 238, endPoint y: 128, distance: 15.9
click at [251, 135] on button "Confirm" at bounding box center [262, 142] width 36 height 14
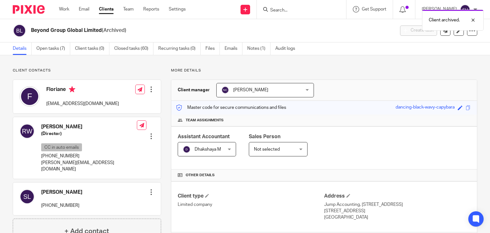
click at [277, 12] on div "Client archived." at bounding box center [364, 18] width 238 height 24
click at [282, 7] on div "Client archived." at bounding box center [364, 18] width 238 height 24
click at [276, 7] on div "Client archived." at bounding box center [364, 18] width 238 height 24
click at [282, 11] on div "Client archived." at bounding box center [364, 18] width 238 height 24
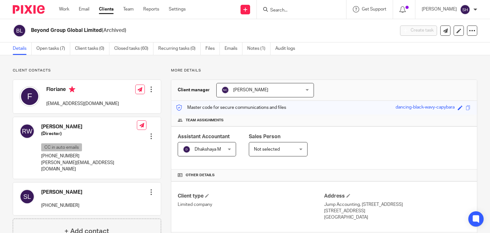
click at [278, 10] on input "Search" at bounding box center [297, 11] width 57 height 6
paste input "Blue Cave Property Limited"
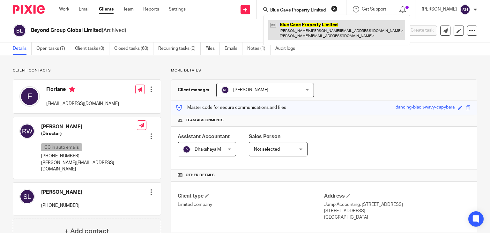
type input "Blue Cave Property Limited"
click at [301, 28] on link at bounding box center [336, 30] width 137 height 20
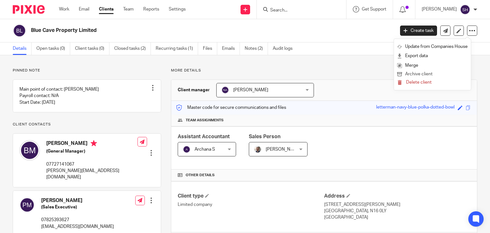
click at [416, 73] on button "Archive client" at bounding box center [432, 74] width 70 height 8
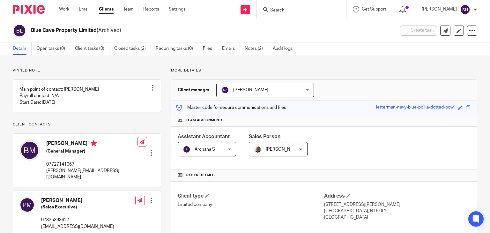
click at [277, 8] on input "Search" at bounding box center [297, 11] width 57 height 6
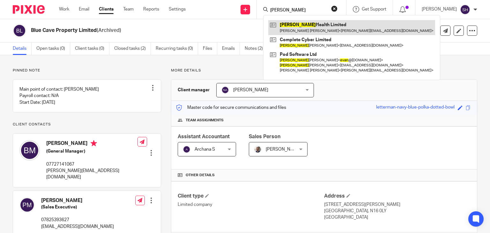
type input "[PERSON_NAME]"
click at [333, 25] on link at bounding box center [351, 27] width 167 height 15
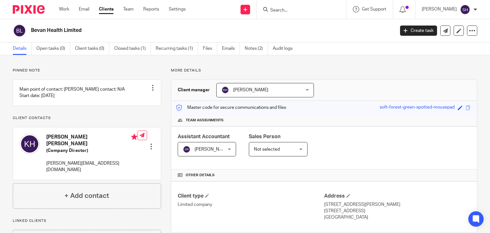
click at [282, 7] on form at bounding box center [303, 9] width 68 height 8
click at [282, 8] on input "Search" at bounding box center [297, 11] width 57 height 6
type input "blue cave"
click button "submit" at bounding box center [0, 0] width 0 height 0
click at [293, 11] on input "blue cave" at bounding box center [297, 11] width 57 height 6
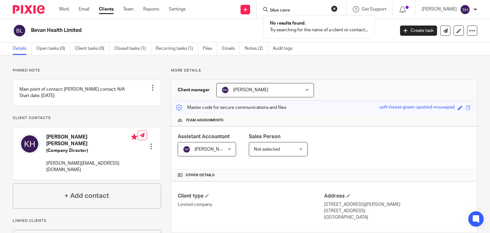
click button "submit" at bounding box center [0, 0] width 0 height 0
drag, startPoint x: 289, startPoint y: 9, endPoint x: 217, endPoint y: 7, distance: 72.7
click at [217, 7] on div "Send new email Create task Add client blue cave No results found. Try searching…" at bounding box center [342, 9] width 295 height 19
paste input "Consult Lilac Ltd"
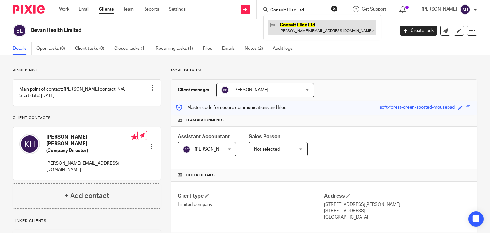
type input "Consult Lilac Ltd"
click at [296, 26] on link at bounding box center [322, 27] width 108 height 15
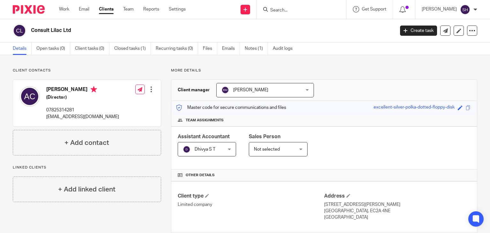
click at [280, 10] on input "Search" at bounding box center [297, 11] width 57 height 6
paste input "Deluxe Competitions Cumbria Ltd"
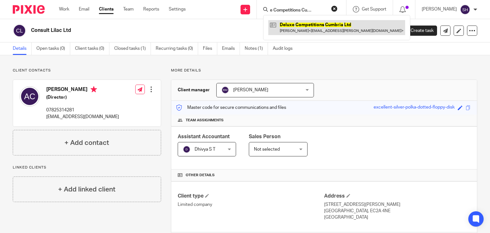
type input "Deluxe Competitions Cumbria Ltd"
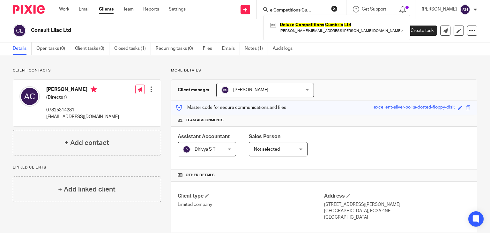
scroll to position [0, 0]
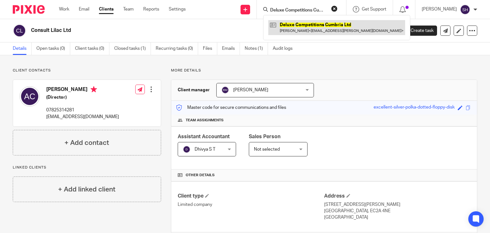
click at [313, 26] on link at bounding box center [336, 27] width 137 height 15
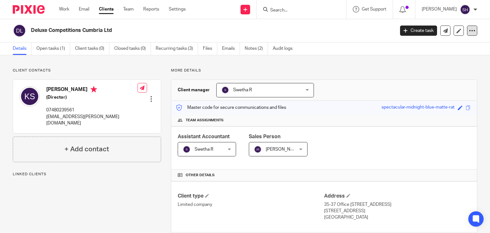
click at [469, 28] on icon at bounding box center [472, 30] width 6 height 6
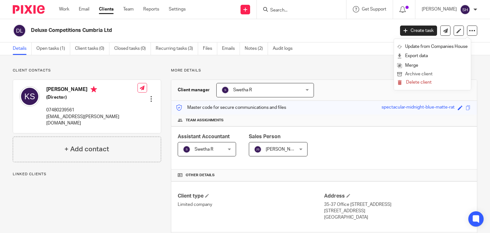
click at [421, 73] on button "Archive client" at bounding box center [432, 74] width 70 height 8
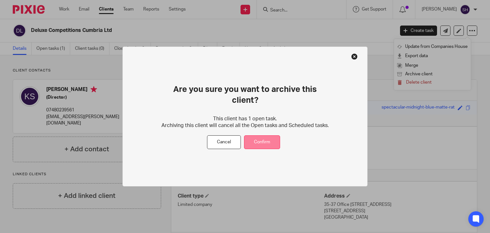
click at [263, 135] on button "Confirm" at bounding box center [262, 142] width 36 height 14
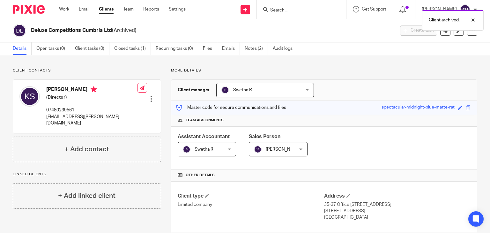
click at [273, 9] on div "Client archived." at bounding box center [364, 18] width 238 height 24
click at [289, 9] on div "Client archived." at bounding box center [364, 18] width 238 height 24
click at [279, 9] on div "Client archived." at bounding box center [364, 18] width 238 height 24
drag, startPoint x: 297, startPoint y: 3, endPoint x: 287, endPoint y: 8, distance: 11.1
click at [297, 3] on div at bounding box center [301, 9] width 89 height 19
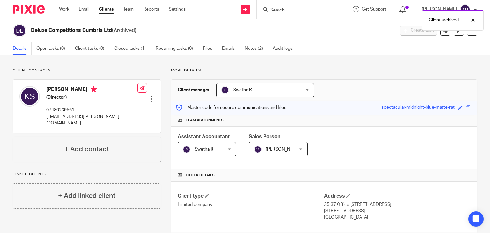
click at [287, 8] on div "Client archived." at bounding box center [364, 18] width 238 height 24
click at [282, 10] on div "Client archived." at bounding box center [364, 18] width 238 height 24
click at [469, 28] on icon at bounding box center [472, 30] width 6 height 6
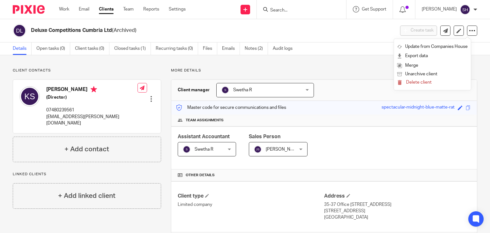
click at [277, 8] on input "Search" at bounding box center [297, 11] width 57 height 6
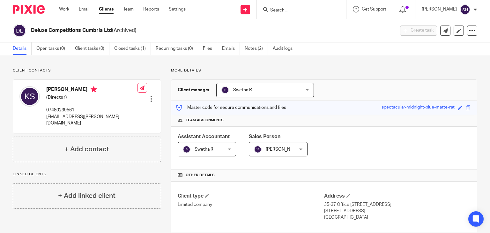
paste input "Doctor Little Limited"
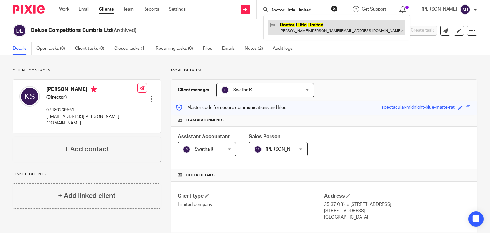
type input "Doctor Little Limited"
click at [289, 34] on link at bounding box center [336, 27] width 137 height 15
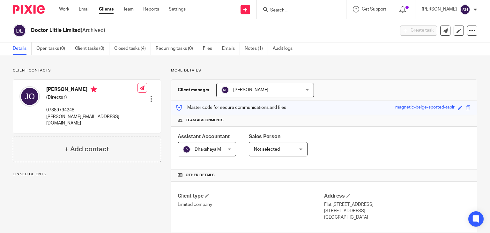
click at [469, 30] on icon at bounding box center [472, 30] width 6 height 6
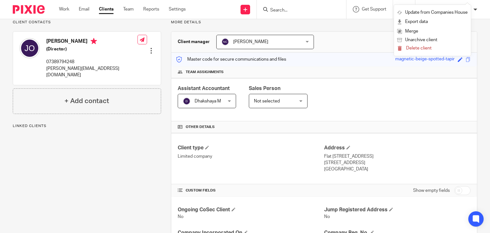
scroll to position [172, 0]
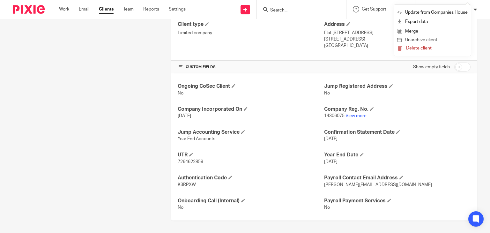
click at [426, 37] on button "Unarchive client" at bounding box center [432, 40] width 70 height 8
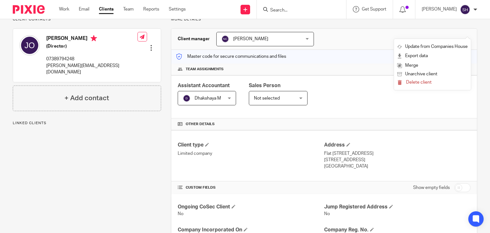
scroll to position [0, 0]
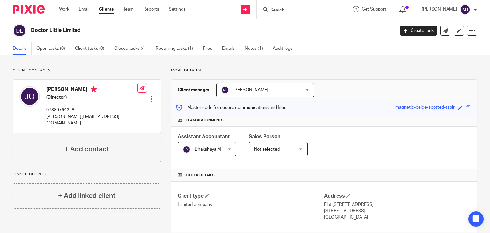
click at [279, 9] on input "Search" at bounding box center [297, 11] width 57 height 6
paste input "Dream Team Eventz Uk Limited"
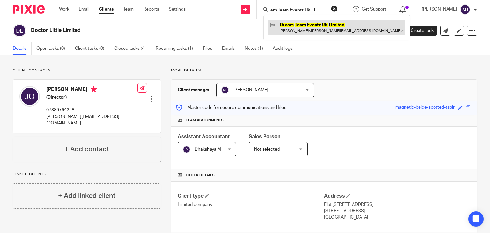
type input "Dream Team Eventz Uk Limited"
click at [291, 27] on link at bounding box center [336, 27] width 137 height 15
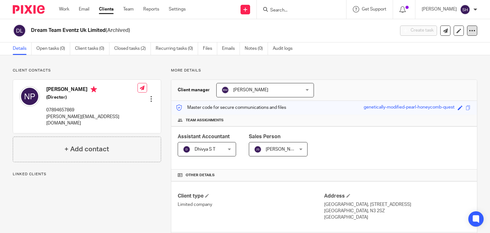
click at [469, 30] on icon at bounding box center [472, 30] width 6 height 6
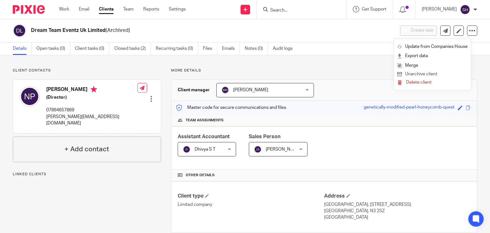
click at [424, 73] on button "Unarchive client" at bounding box center [432, 74] width 70 height 8
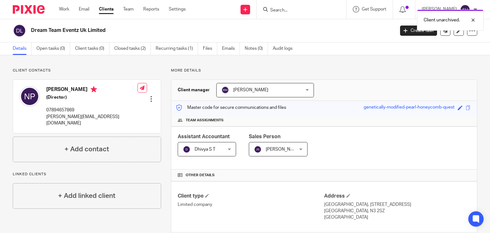
click at [277, 4] on div at bounding box center [301, 9] width 89 height 19
click at [281, 9] on div "Client unarchived." at bounding box center [364, 18] width 238 height 24
click at [273, 10] on div "Client unarchived." at bounding box center [364, 18] width 238 height 24
click at [274, 9] on input "Search" at bounding box center [297, 11] width 57 height 6
paste input "Epupp Limited"
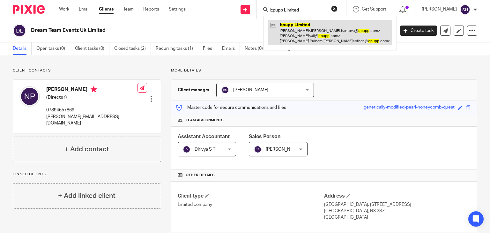
type input "Epupp Limited"
click at [287, 38] on link at bounding box center [329, 32] width 123 height 25
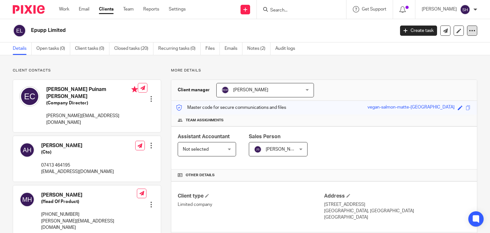
click at [469, 27] on div at bounding box center [472, 31] width 10 height 10
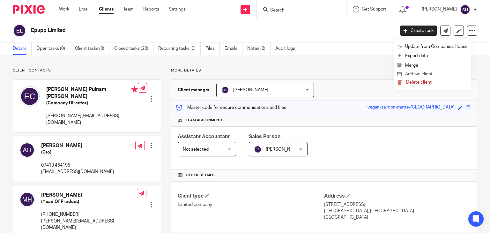
click at [420, 71] on button "Archive client" at bounding box center [432, 74] width 70 height 8
click at [419, 71] on button "Archive client" at bounding box center [432, 74] width 70 height 8
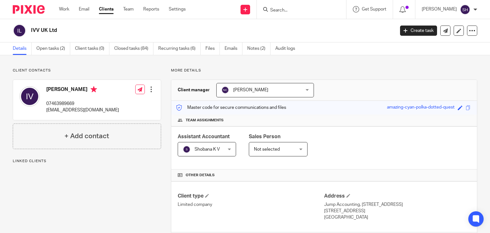
click at [272, 8] on div at bounding box center [301, 9] width 89 height 19
click at [276, 6] on form at bounding box center [303, 9] width 68 height 8
click at [278, 9] on input "Search" at bounding box center [297, 11] width 57 height 6
paste input "Heller Ltd"
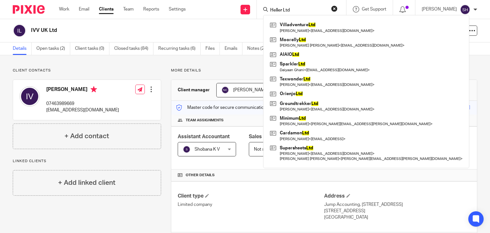
click button "submit" at bounding box center [0, 0] width 0 height 0
click at [293, 8] on input "Heller Ltd" at bounding box center [297, 11] width 57 height 6
paste input "Lll & Co. Property Management Limite"
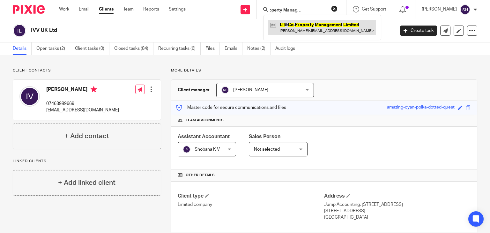
type input "Lll & Co. Property Management Limited"
drag, startPoint x: 298, startPoint y: 26, endPoint x: 373, endPoint y: 34, distance: 75.5
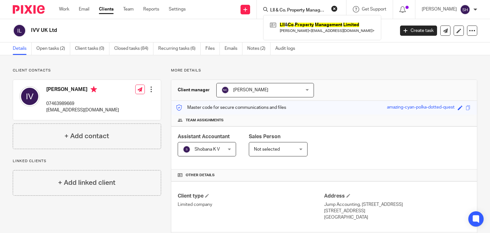
click at [299, 26] on link at bounding box center [322, 27] width 108 height 15
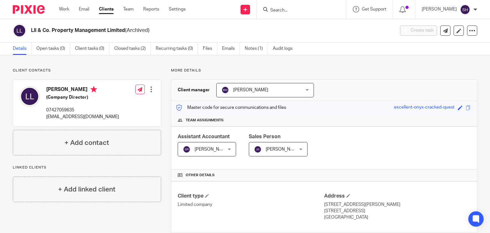
click at [279, 9] on input "Search" at bounding box center [297, 11] width 57 height 6
click at [467, 27] on div at bounding box center [472, 31] width 10 height 10
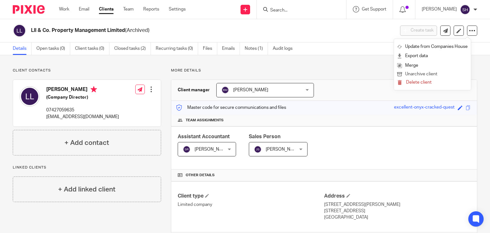
click at [423, 72] on button "Unarchive client" at bounding box center [432, 74] width 70 height 8
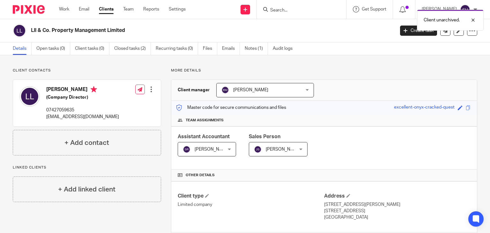
click at [273, 10] on div "Client unarchived." at bounding box center [364, 18] width 238 height 24
click at [282, 8] on div "Client unarchived." at bounding box center [364, 18] width 238 height 24
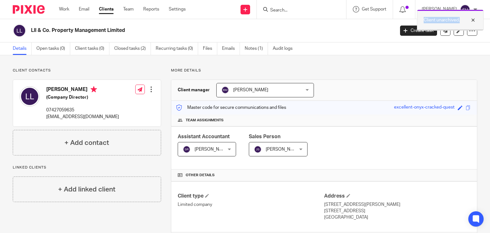
click at [473, 18] on div at bounding box center [467, 20] width 17 height 8
click at [296, 10] on input "Search" at bounding box center [297, 11] width 57 height 6
paste input "Module Incorporated Ltd"
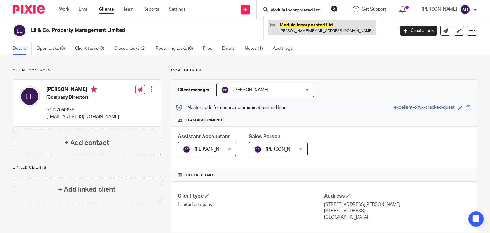
type input "Module Incorporated Ltd"
click at [296, 28] on link at bounding box center [322, 27] width 108 height 15
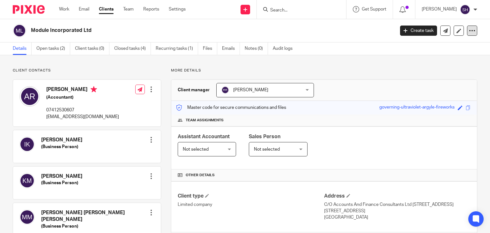
click at [469, 31] on icon at bounding box center [472, 30] width 6 height 6
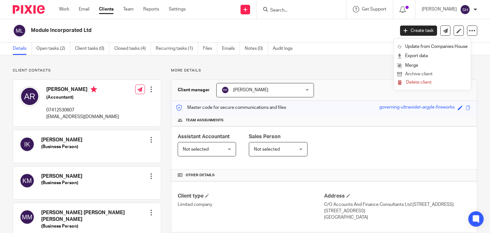
click at [418, 72] on button "Archive client" at bounding box center [432, 74] width 70 height 8
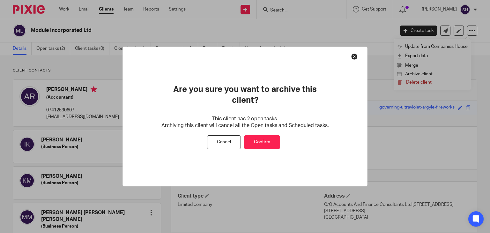
click at [266, 135] on button "Confirm" at bounding box center [262, 142] width 36 height 14
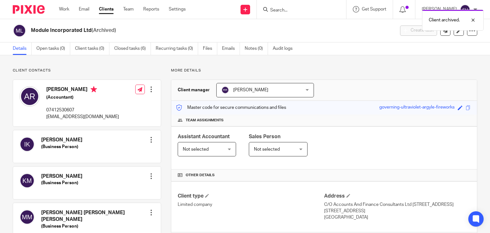
click at [284, 9] on div "Client archived." at bounding box center [364, 18] width 238 height 24
drag, startPoint x: 474, startPoint y: 18, endPoint x: 445, endPoint y: 20, distance: 29.4
click at [473, 18] on div at bounding box center [467, 20] width 17 height 8
click at [277, 9] on input "Search" at bounding box center [297, 11] width 57 height 6
paste input "Plus App Holdings Limited"
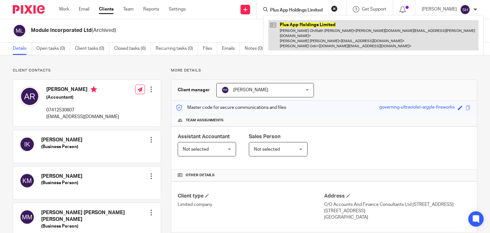
type input "Plus App Holdings Limited"
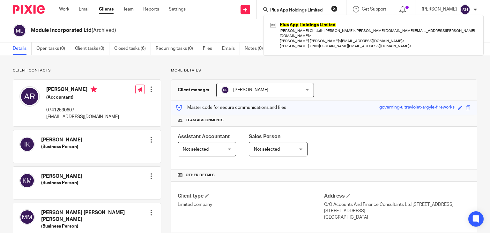
drag, startPoint x: 278, startPoint y: 30, endPoint x: 434, endPoint y: 67, distance: 159.5
click at [279, 30] on link at bounding box center [373, 35] width 210 height 30
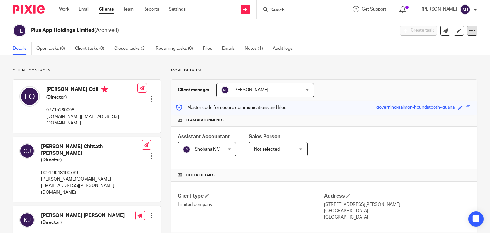
click at [469, 30] on icon at bounding box center [472, 30] width 6 height 6
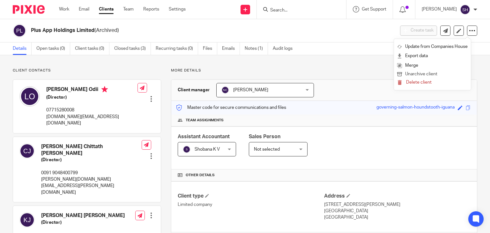
click at [417, 73] on button "Unarchive client" at bounding box center [432, 74] width 70 height 8
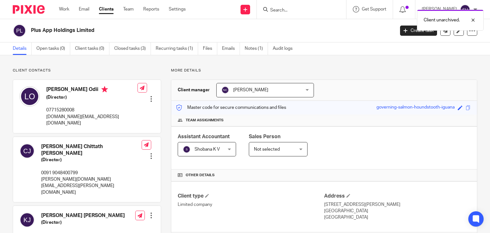
drag, startPoint x: 283, startPoint y: 12, endPoint x: 277, endPoint y: 7, distance: 8.0
click at [282, 11] on div "Client unarchived." at bounding box center [364, 18] width 238 height 24
click at [277, 7] on div "Client unarchived." at bounding box center [364, 18] width 238 height 24
click at [472, 17] on div at bounding box center [467, 20] width 17 height 8
click at [294, 10] on input "Search" at bounding box center [297, 11] width 57 height 6
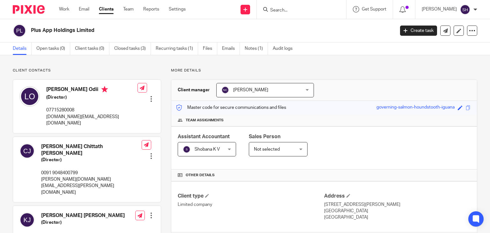
paste input "Quantum View Ltd"
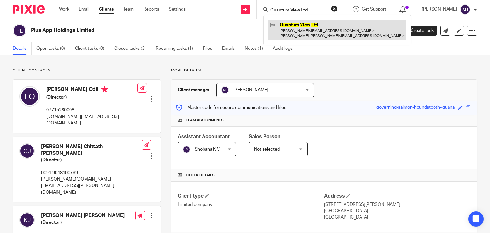
type input "Quantum View Ltd"
drag, startPoint x: 297, startPoint y: 30, endPoint x: 290, endPoint y: 24, distance: 8.8
click at [297, 30] on link at bounding box center [337, 30] width 138 height 20
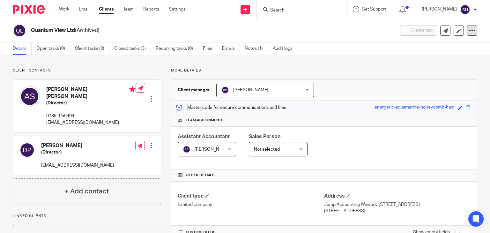
click at [469, 27] on icon at bounding box center [472, 30] width 6 height 6
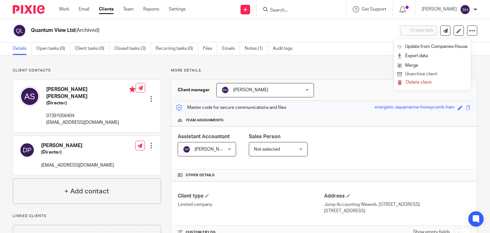
click at [427, 72] on button "Unarchive client" at bounding box center [432, 74] width 70 height 8
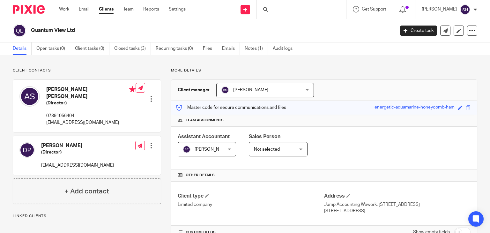
scroll to position [159, 0]
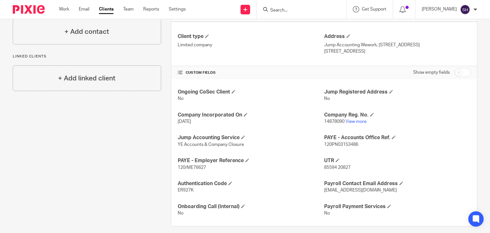
click at [299, 9] on input "Search" at bounding box center [297, 11] width 57 height 6
paste input "Social Match Play Ltd"
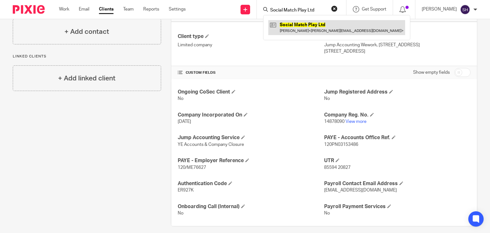
type input "Social Match Play Ltd"
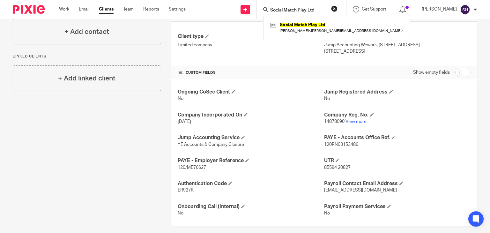
drag, startPoint x: 289, startPoint y: 26, endPoint x: 181, endPoint y: 3, distance: 111.1
click at [289, 26] on link at bounding box center [336, 27] width 137 height 15
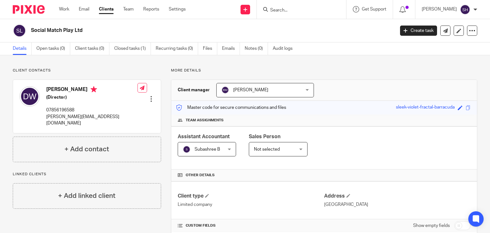
click at [287, 8] on input "Search" at bounding box center [297, 11] width 57 height 6
paste input "[PERSON_NAME] Limited"
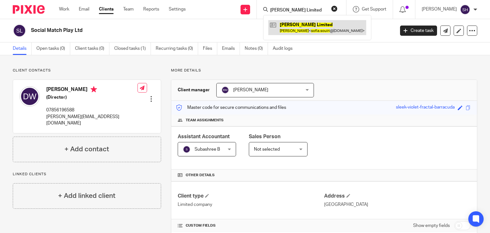
type input "[PERSON_NAME] Limited"
click at [296, 22] on link at bounding box center [317, 27] width 98 height 15
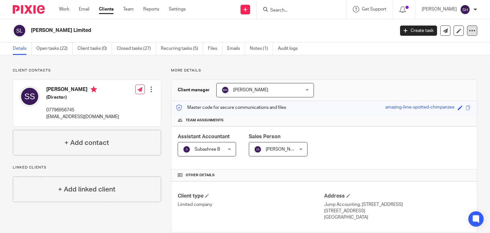
click at [469, 29] on icon at bounding box center [472, 30] width 6 height 6
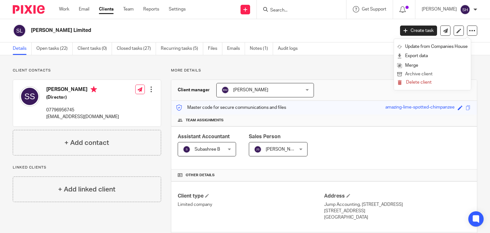
click at [421, 72] on button "Archive client" at bounding box center [432, 74] width 70 height 8
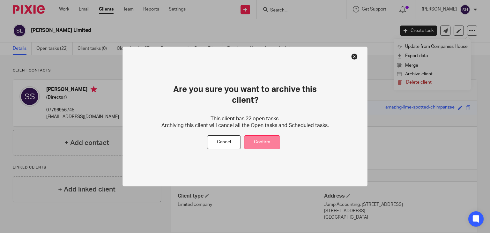
click at [260, 136] on button "Confirm" at bounding box center [262, 142] width 36 height 14
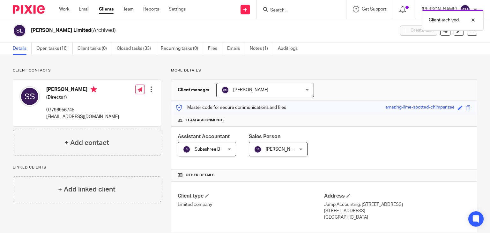
click at [278, 8] on div "Client archived." at bounding box center [364, 18] width 238 height 24
click at [275, 9] on input "Search" at bounding box center [297, 11] width 57 height 6
paste input "TNT Research Ltd"
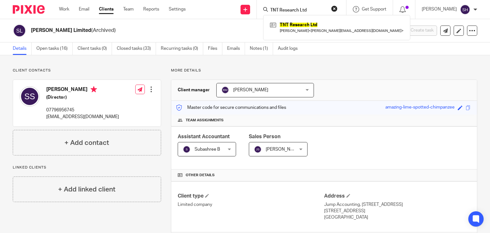
type input "TNT Research Ltd"
click at [290, 18] on div "TNT Research Ltd [PERSON_NAME] < [PERSON_NAME][EMAIL_ADDRESS][DOMAIN_NAME] >" at bounding box center [336, 27] width 147 height 25
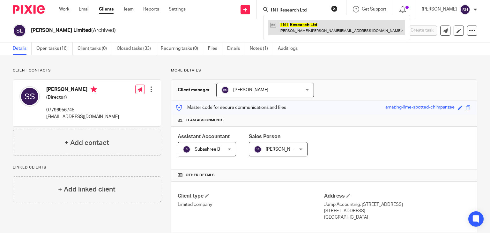
click at [296, 28] on link at bounding box center [336, 27] width 137 height 15
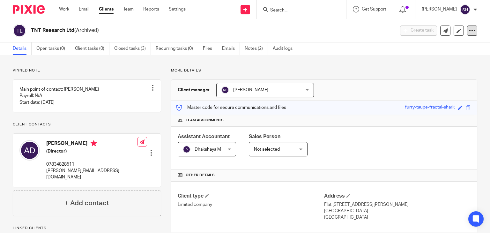
click at [469, 28] on icon at bounding box center [472, 30] width 6 height 6
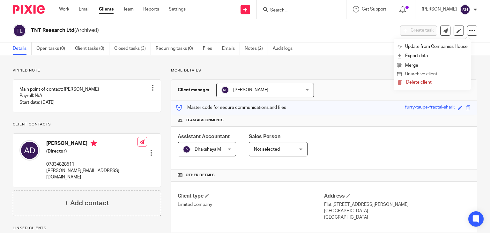
click at [432, 73] on button "Unarchive client" at bounding box center [432, 74] width 70 height 8
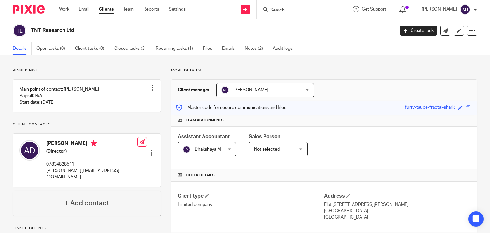
click at [267, 11] on div at bounding box center [300, 9] width 74 height 8
click at [274, 10] on input "Search" at bounding box center [297, 11] width 57 height 6
paste input "Touchdown Memorial Home For Horses Ltd"
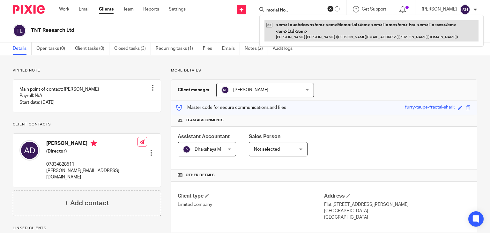
type input "Touchdown Memorial Home For Horses Ltd"
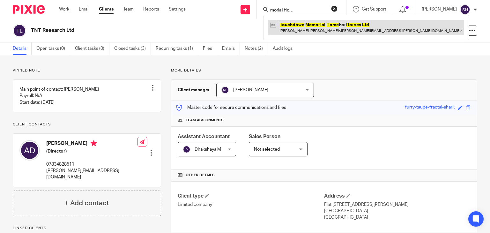
scroll to position [0, 0]
click at [293, 31] on link at bounding box center [366, 27] width 196 height 15
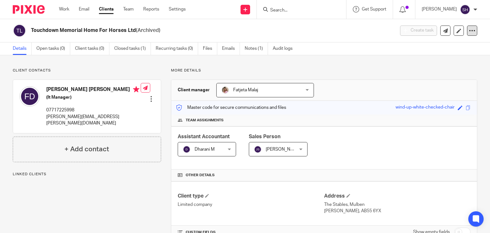
click at [470, 28] on icon at bounding box center [472, 30] width 6 height 6
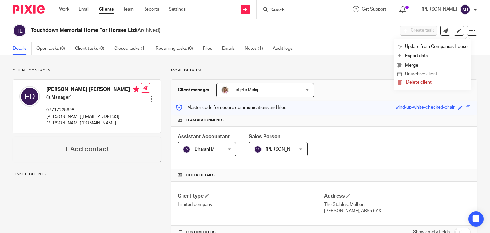
click at [427, 74] on button "Unarchive client" at bounding box center [432, 74] width 70 height 8
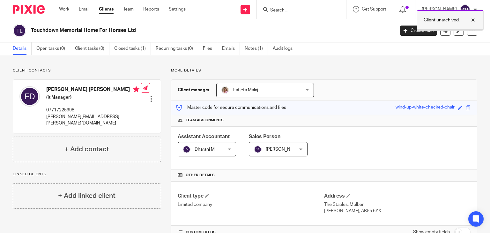
click at [471, 16] on div at bounding box center [467, 20] width 17 height 8
click at [286, 12] on input "Search" at bounding box center [297, 11] width 57 height 6
paste input "Twenty2 Sounds Ltd"
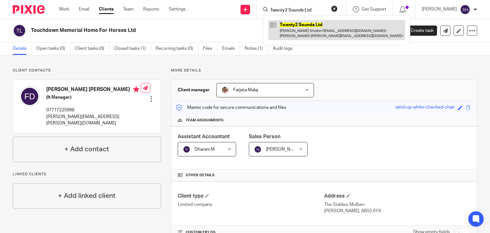
type input "Twenty2 Sounds Ltd"
click at [297, 28] on link at bounding box center [336, 30] width 137 height 20
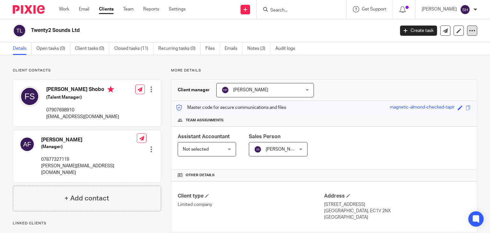
click at [467, 26] on div at bounding box center [472, 31] width 10 height 10
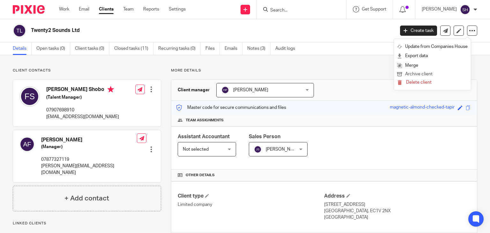
click at [418, 72] on button "Archive client" at bounding box center [432, 74] width 70 height 8
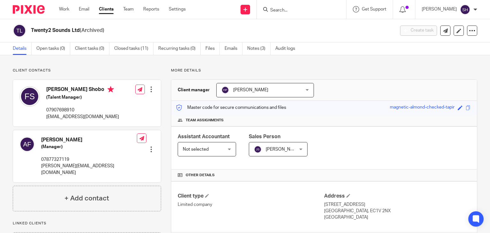
click at [282, 8] on input "Search" at bounding box center [297, 11] width 57 height 6
paste input "App Attic Ltd"
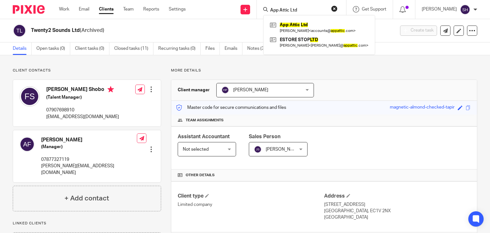
type input "App Attic Ltd"
click at [294, 27] on link at bounding box center [319, 27] width 102 height 15
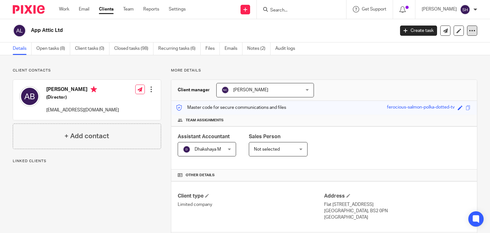
click at [468, 26] on div at bounding box center [472, 31] width 10 height 10
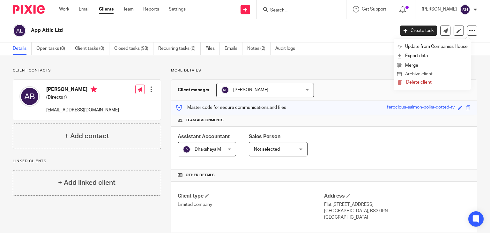
click at [422, 73] on button "Archive client" at bounding box center [432, 74] width 70 height 8
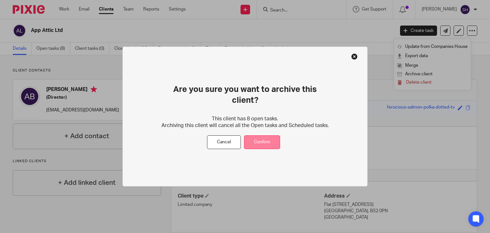
click at [258, 138] on button "Confirm" at bounding box center [262, 142] width 36 height 14
